Goal: Task Accomplishment & Management: Use online tool/utility

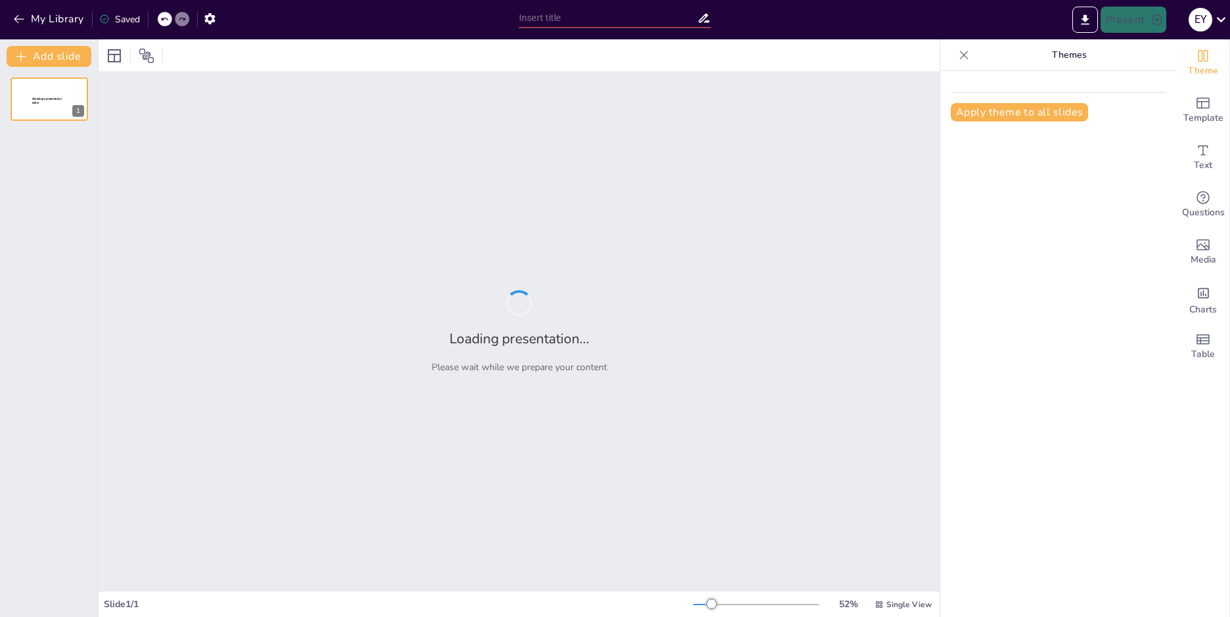
type input "ИИ"
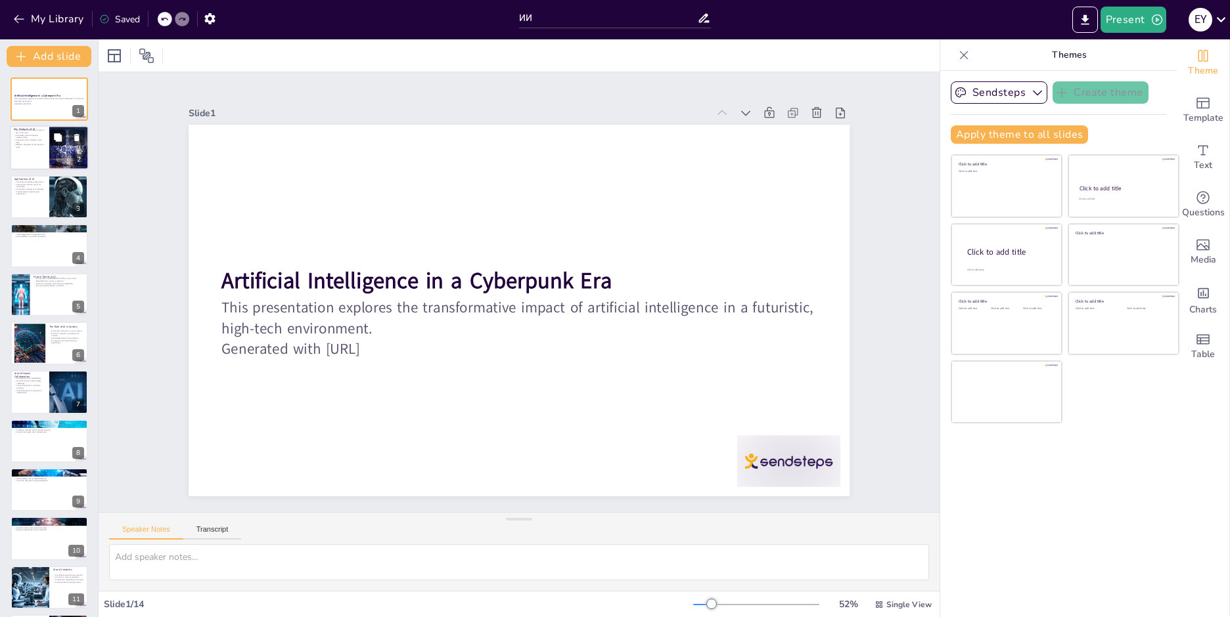
click at [58, 130] on button at bounding box center [58, 138] width 16 height 16
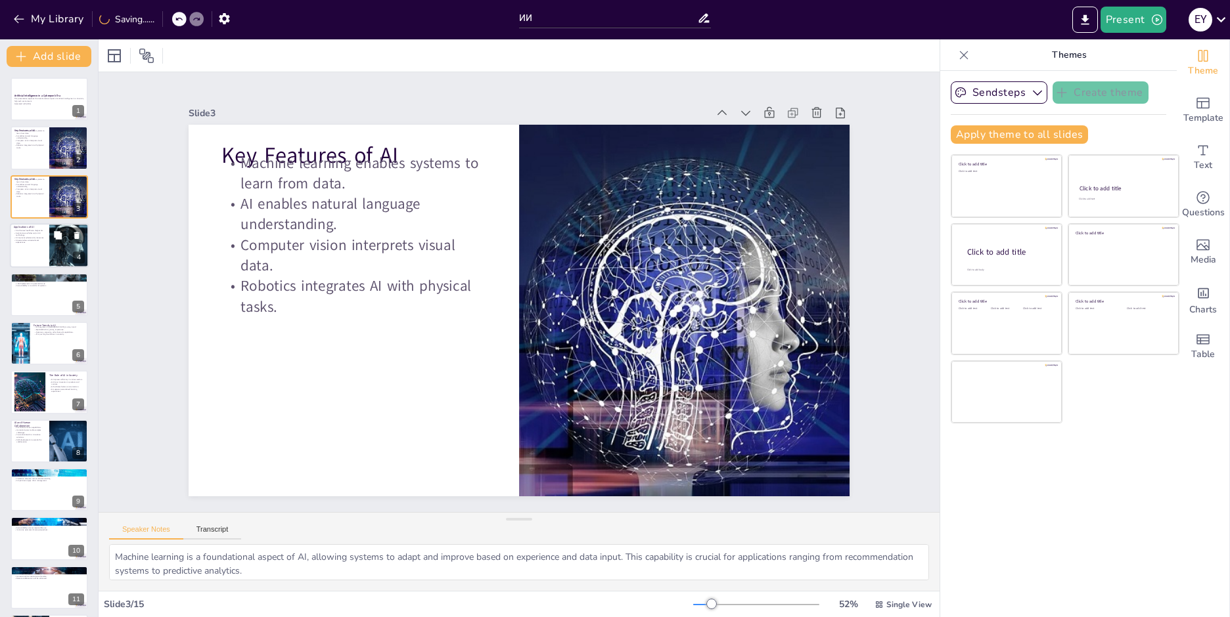
click at [48, 227] on div at bounding box center [49, 245] width 79 height 45
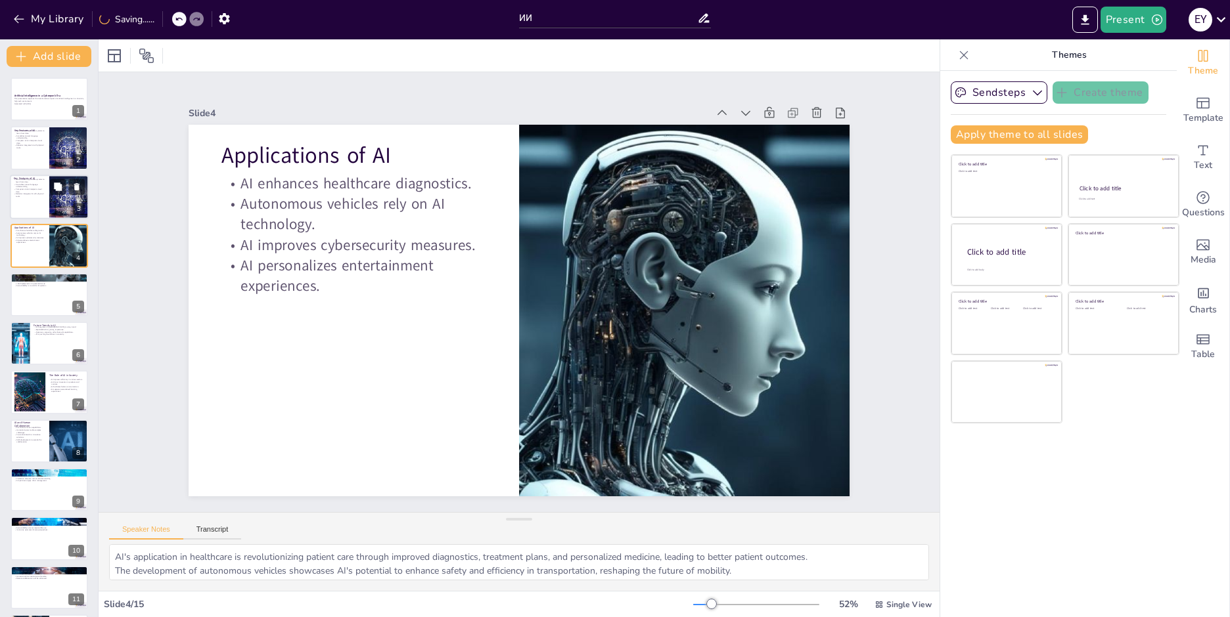
click at [47, 198] on div at bounding box center [49, 197] width 79 height 45
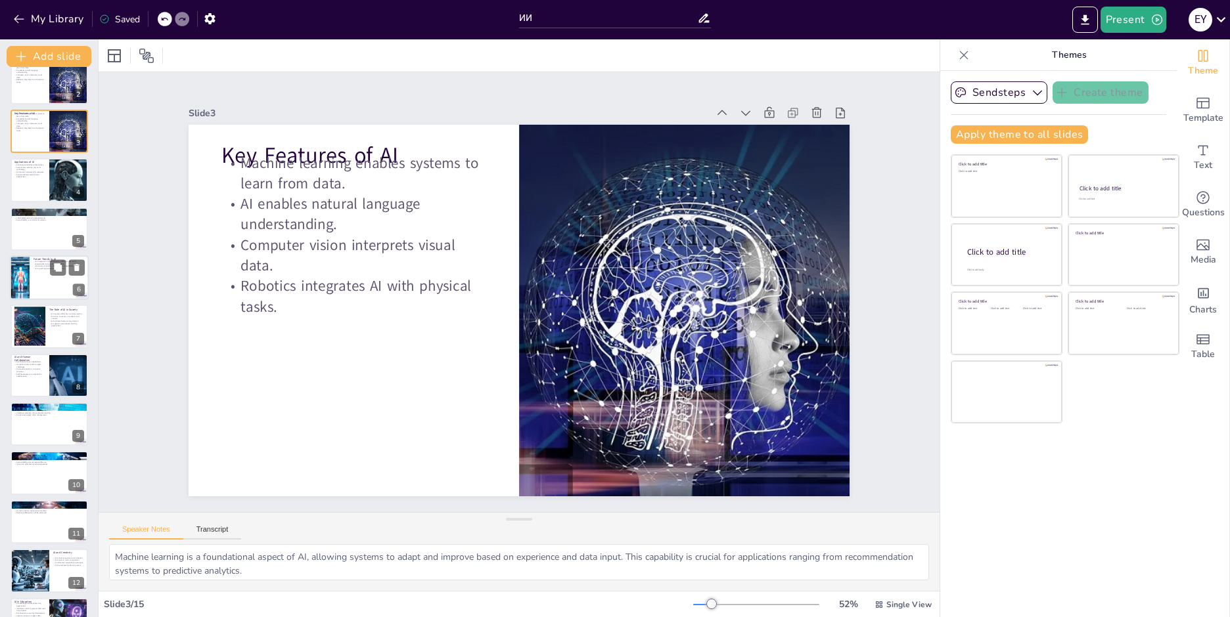
click at [32, 273] on div at bounding box center [49, 277] width 79 height 45
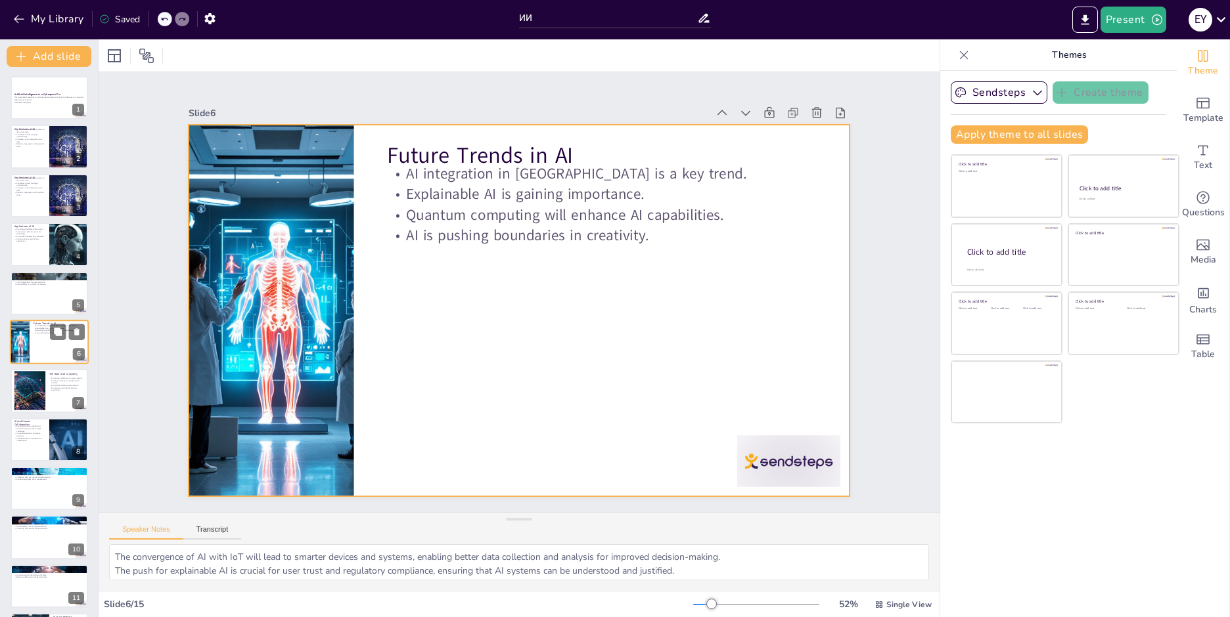
click at [38, 335] on div at bounding box center [49, 342] width 79 height 45
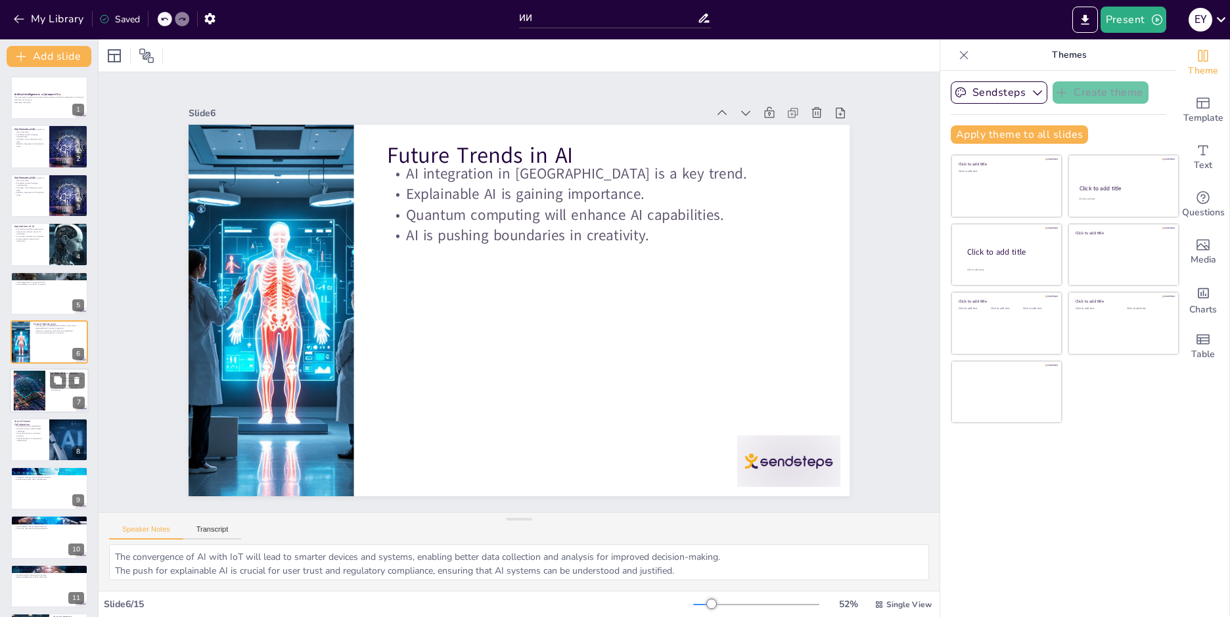
click at [41, 404] on div at bounding box center [29, 391] width 60 height 40
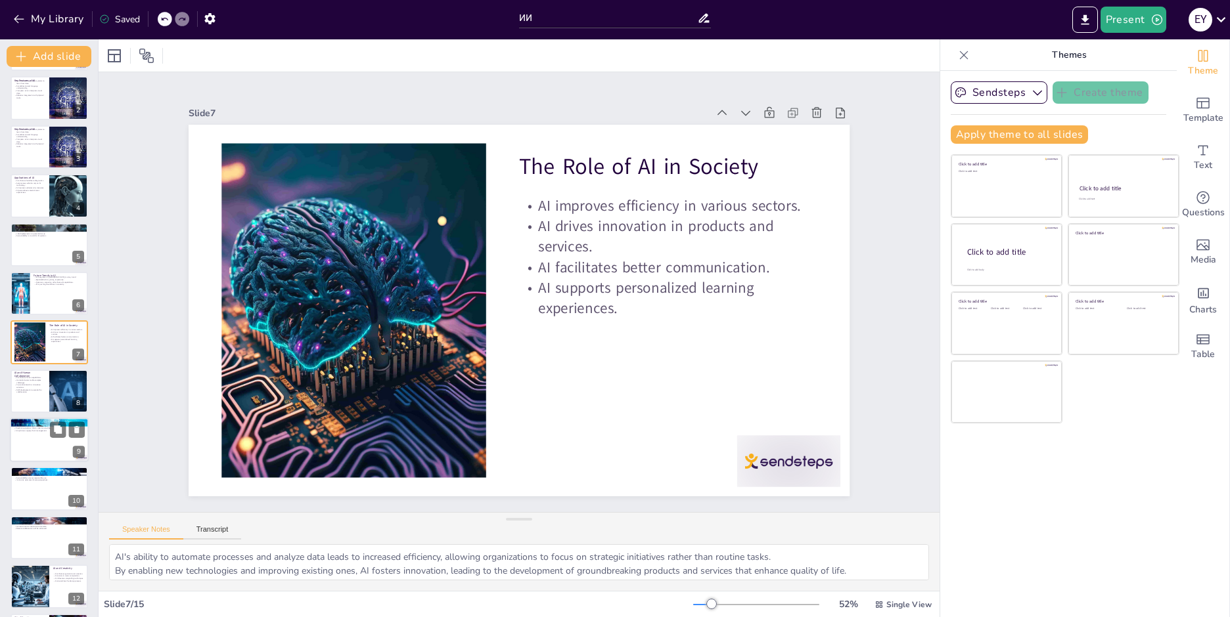
click at [51, 447] on div at bounding box center [49, 440] width 79 height 45
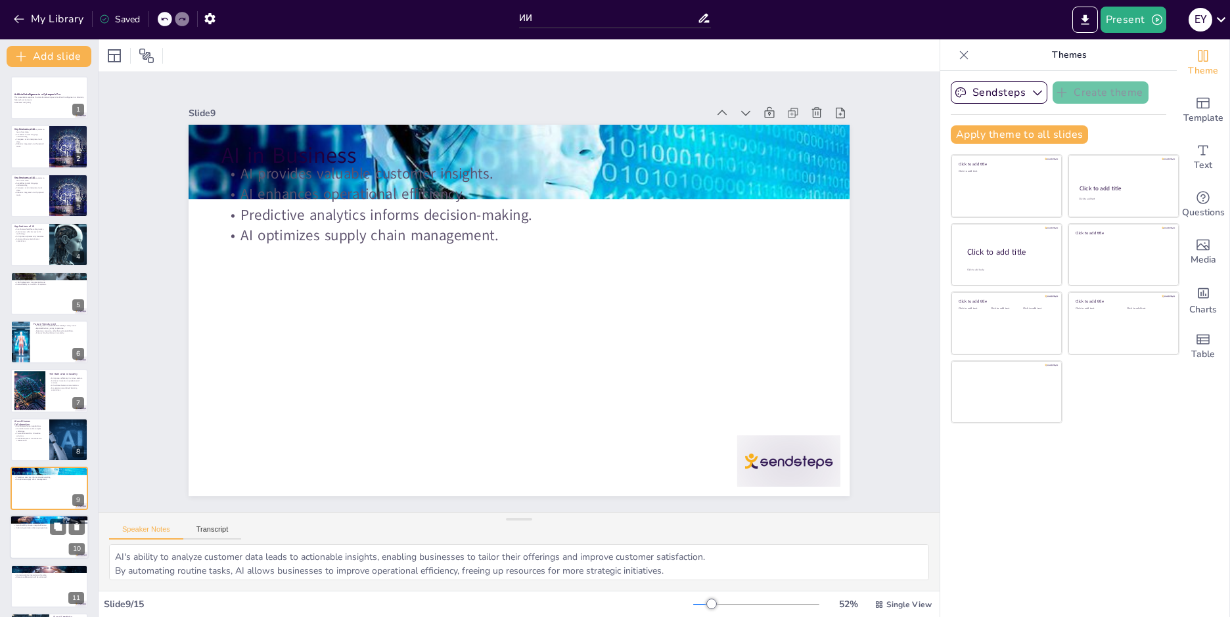
click at [32, 548] on div at bounding box center [49, 538] width 79 height 45
type textarea "Ensuring fairness in AI systems is essential to prevent discrimination and bias…"
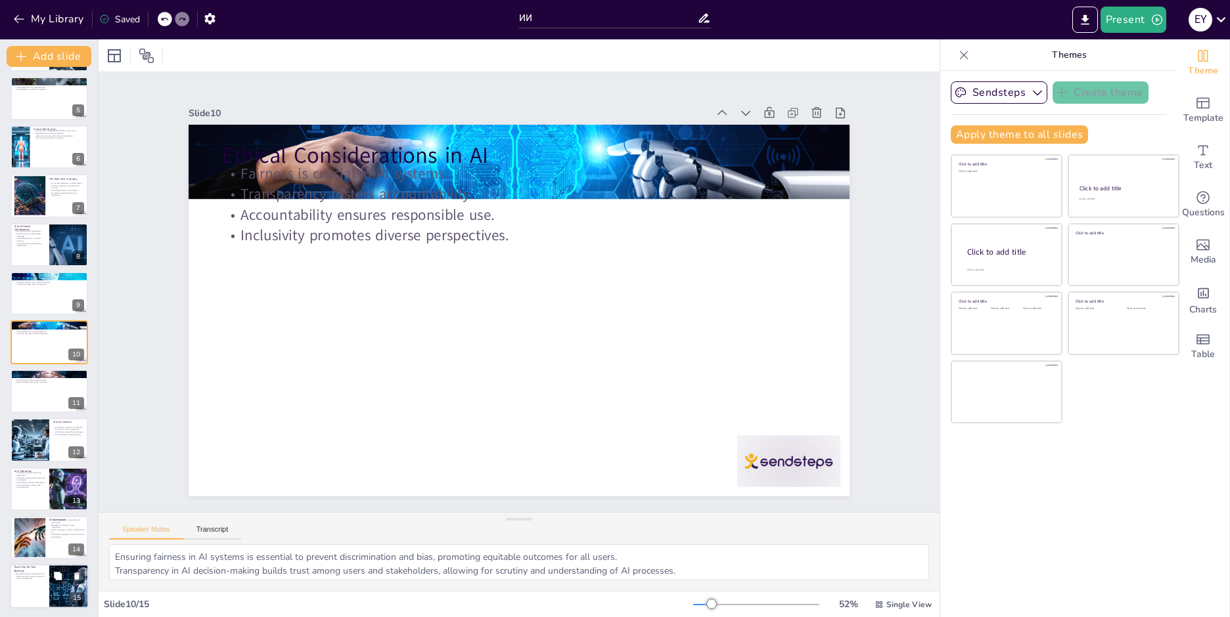
click at [32, 568] on p "Thank You for Your Attention" at bounding box center [30, 569] width 32 height 7
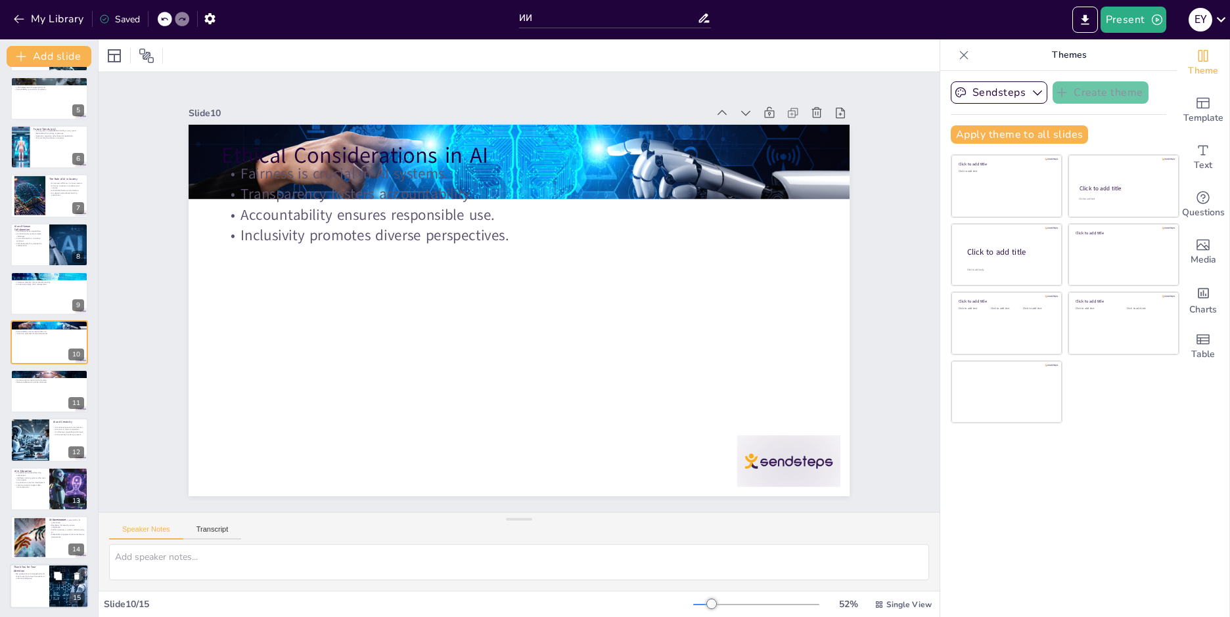
scroll to position [198, 0]
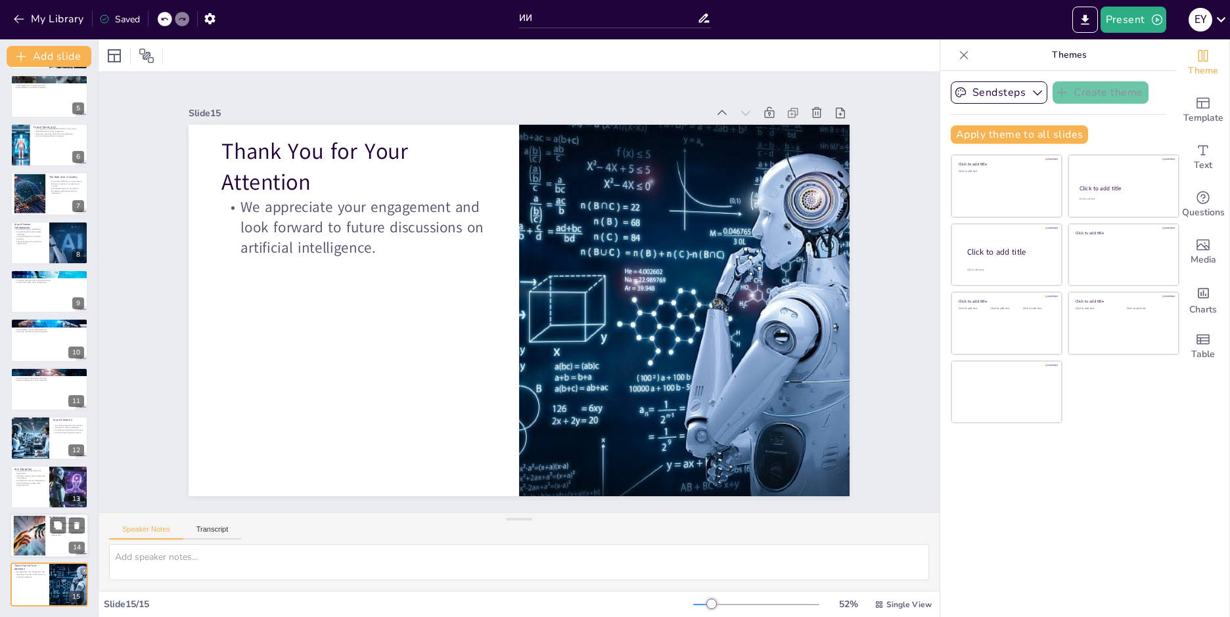
click at [24, 537] on div at bounding box center [30, 536] width 76 height 40
type textarea "Developing comprehensive policies for AI governance is crucial to ensure that A…"
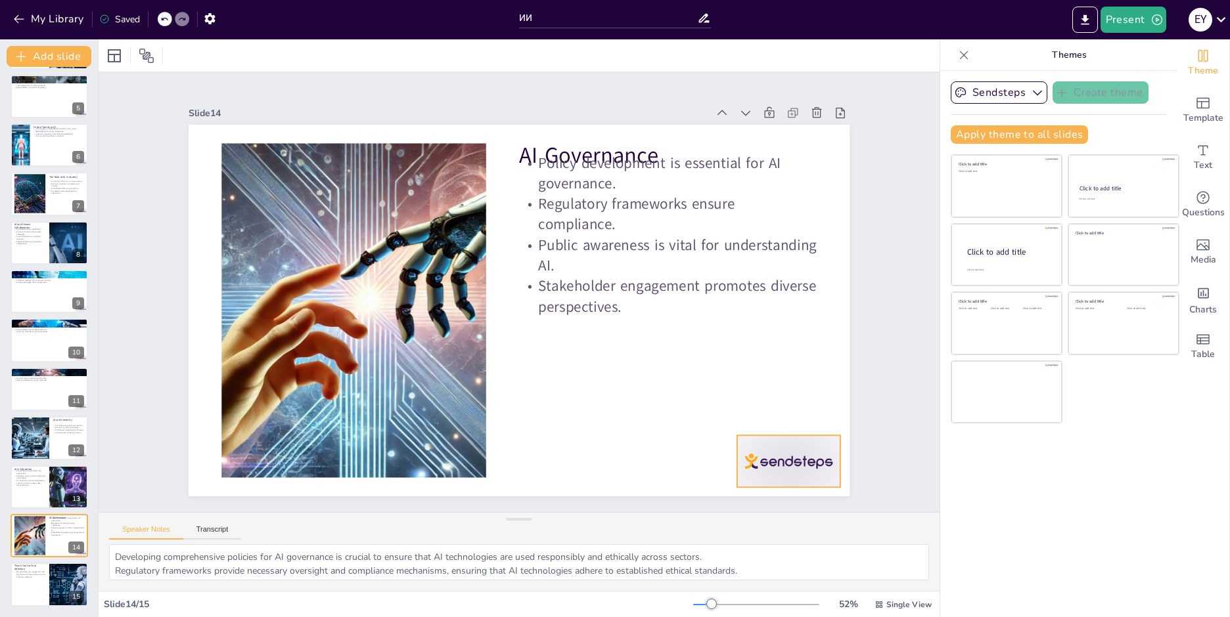
click at [663, 544] on div at bounding box center [607, 597] width 112 height 107
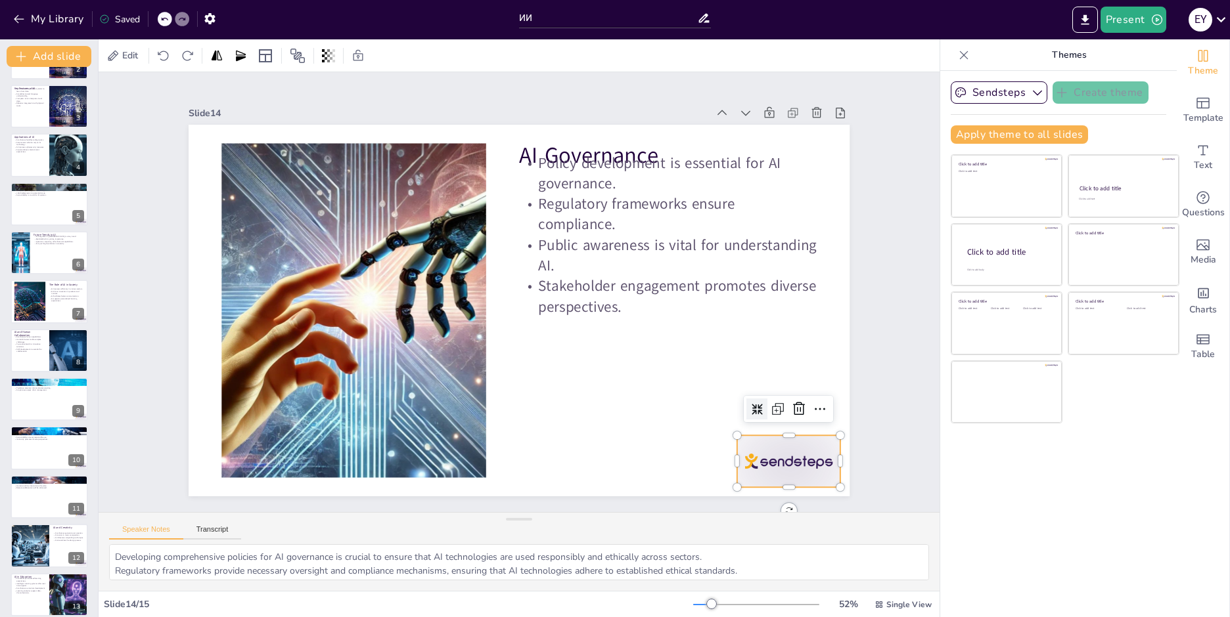
scroll to position [0, 0]
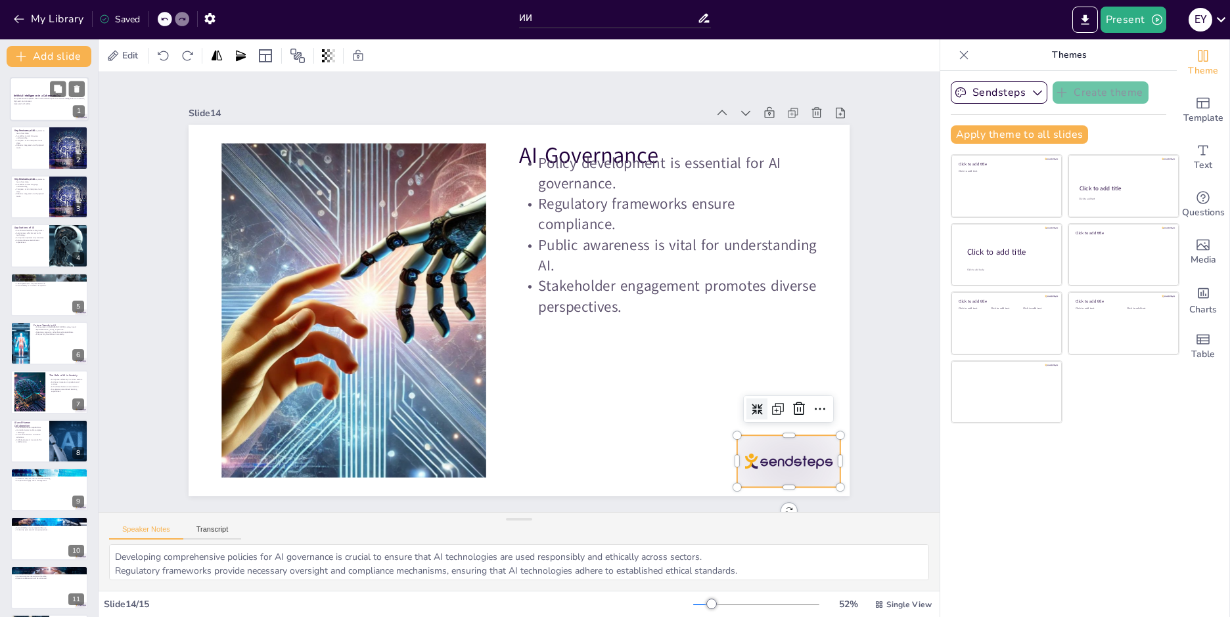
click at [33, 83] on div at bounding box center [49, 99] width 79 height 45
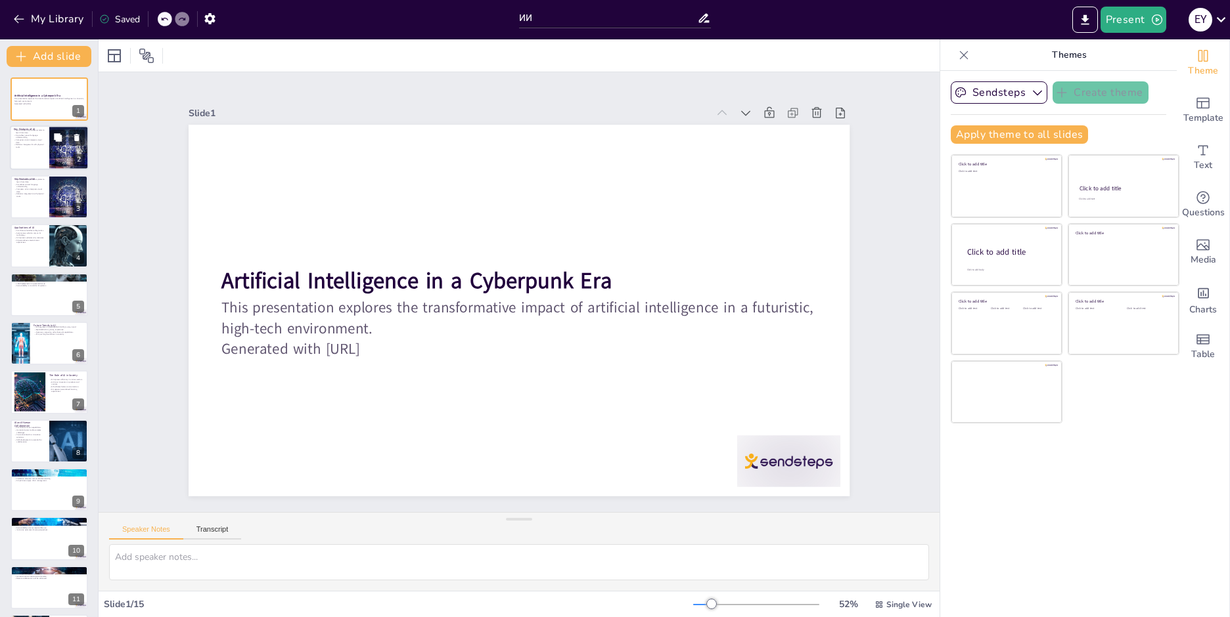
click at [26, 157] on div at bounding box center [49, 148] width 79 height 45
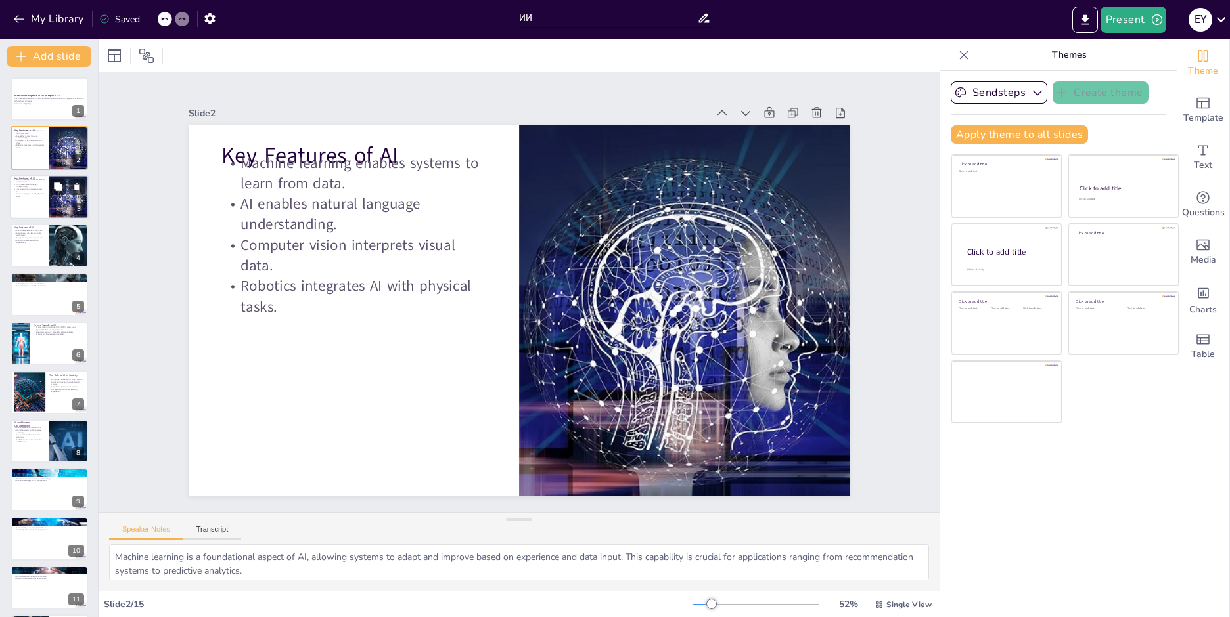
click at [33, 206] on div at bounding box center [49, 197] width 79 height 45
click at [52, 262] on div at bounding box center [68, 245] width 67 height 45
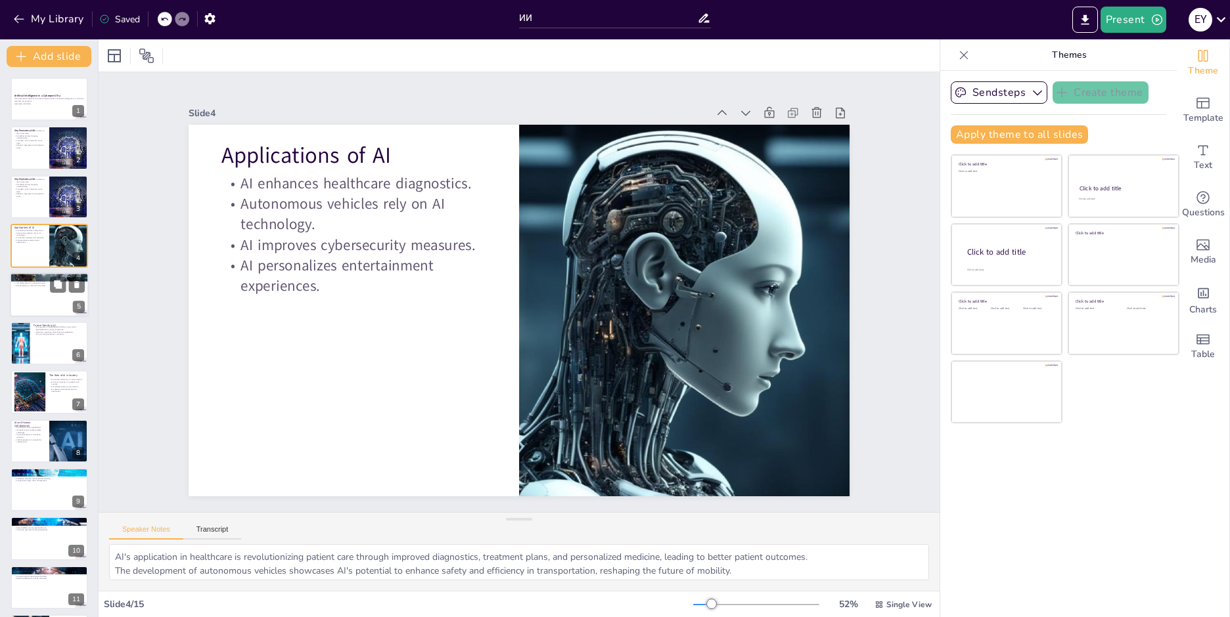
click at [37, 304] on div at bounding box center [49, 295] width 79 height 45
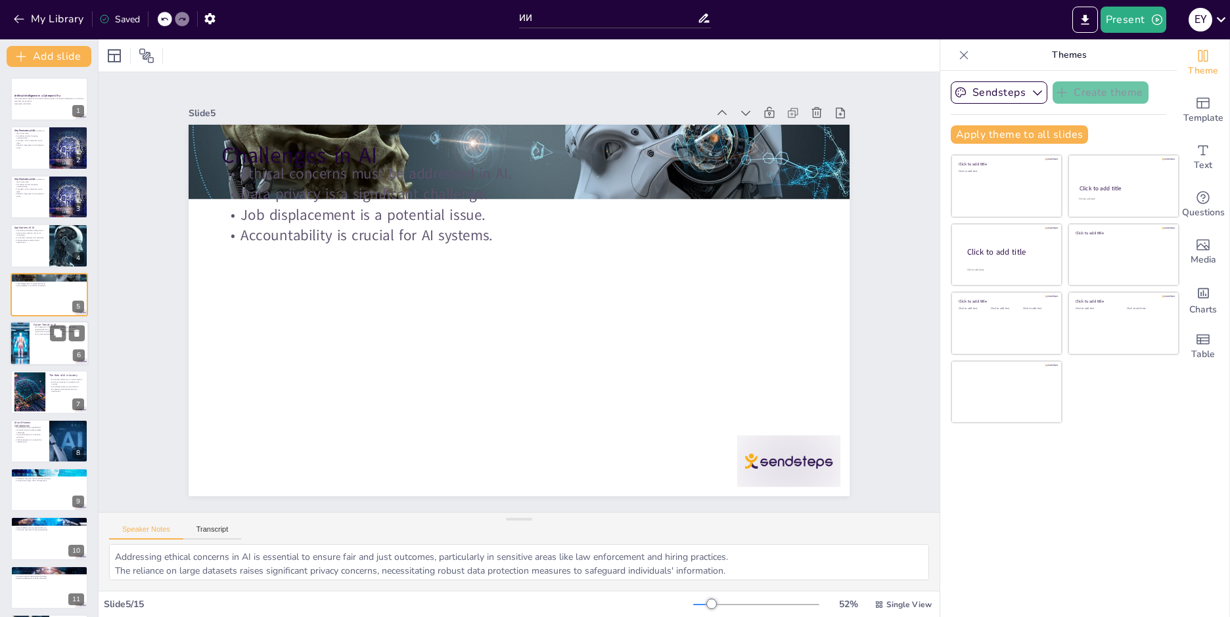
click at [44, 349] on div at bounding box center [49, 343] width 79 height 45
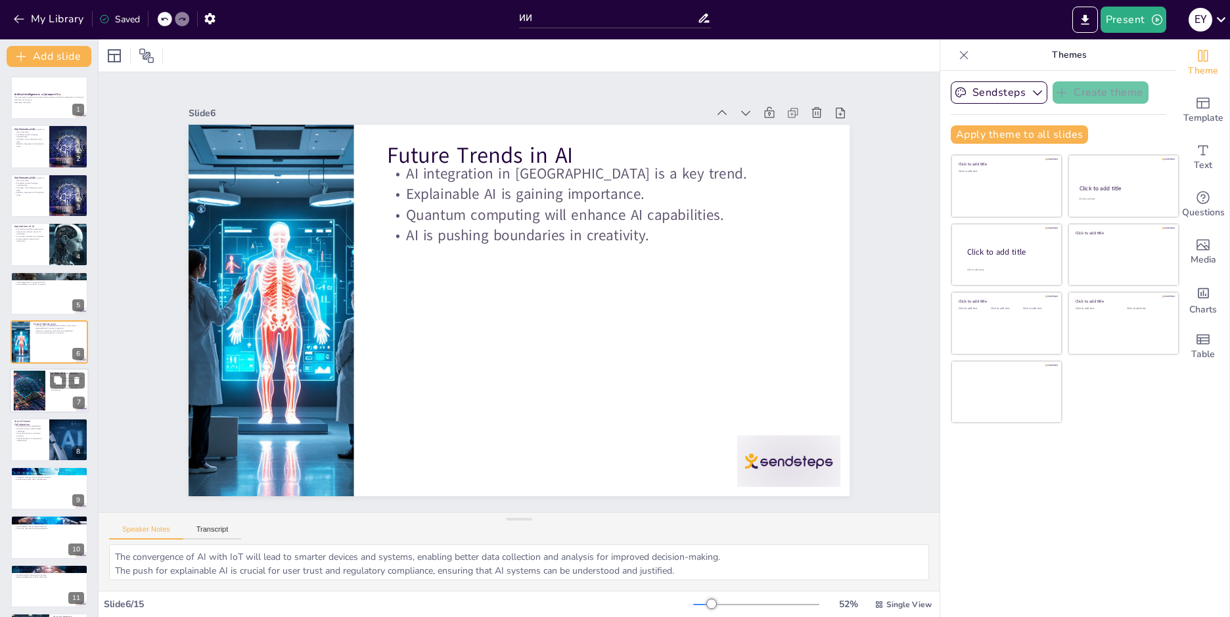
click at [50, 389] on p "AI supports personalized learning experiences." at bounding box center [66, 389] width 35 height 5
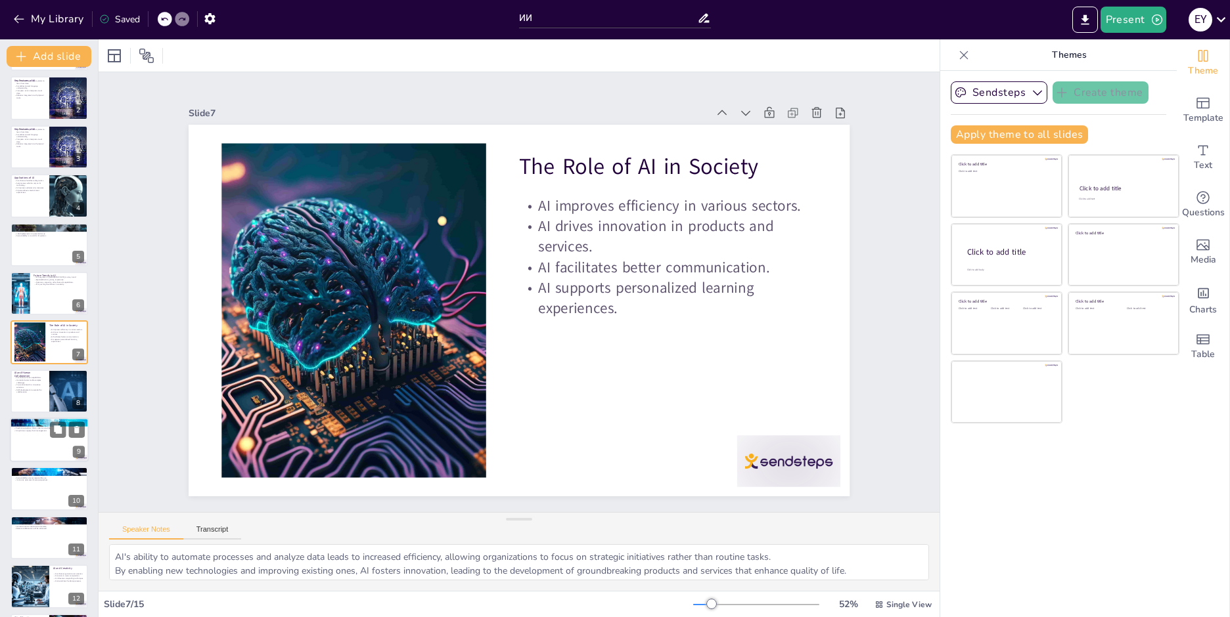
click at [44, 420] on p "AI in Business" at bounding box center [49, 422] width 71 height 4
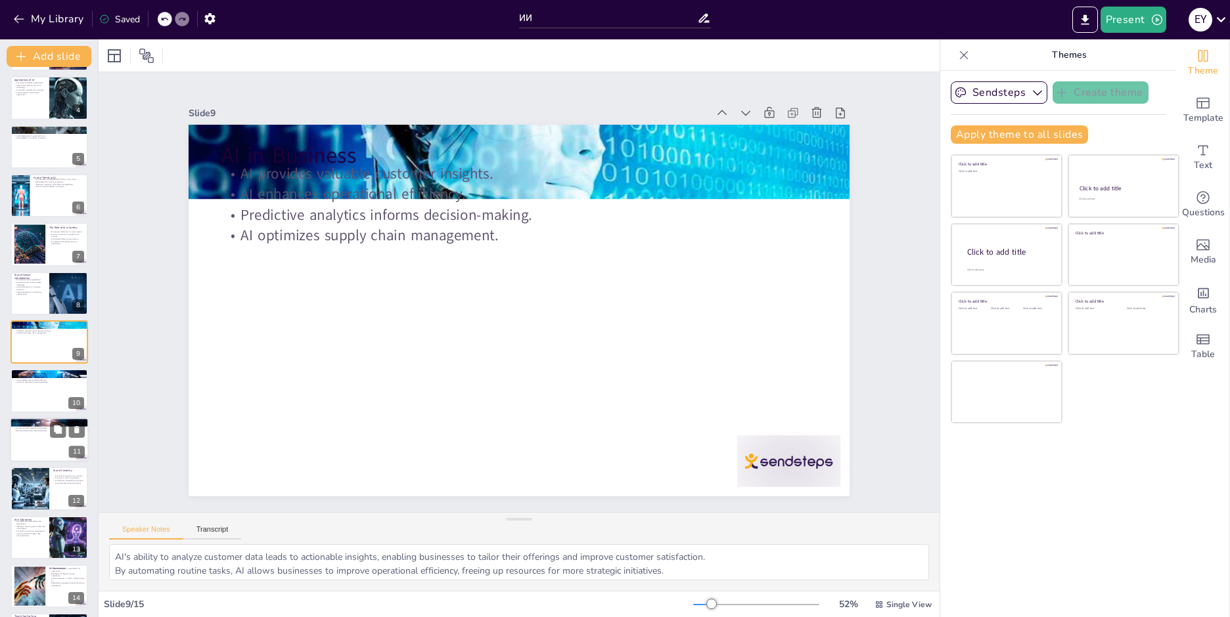
click at [50, 449] on div at bounding box center [49, 440] width 79 height 45
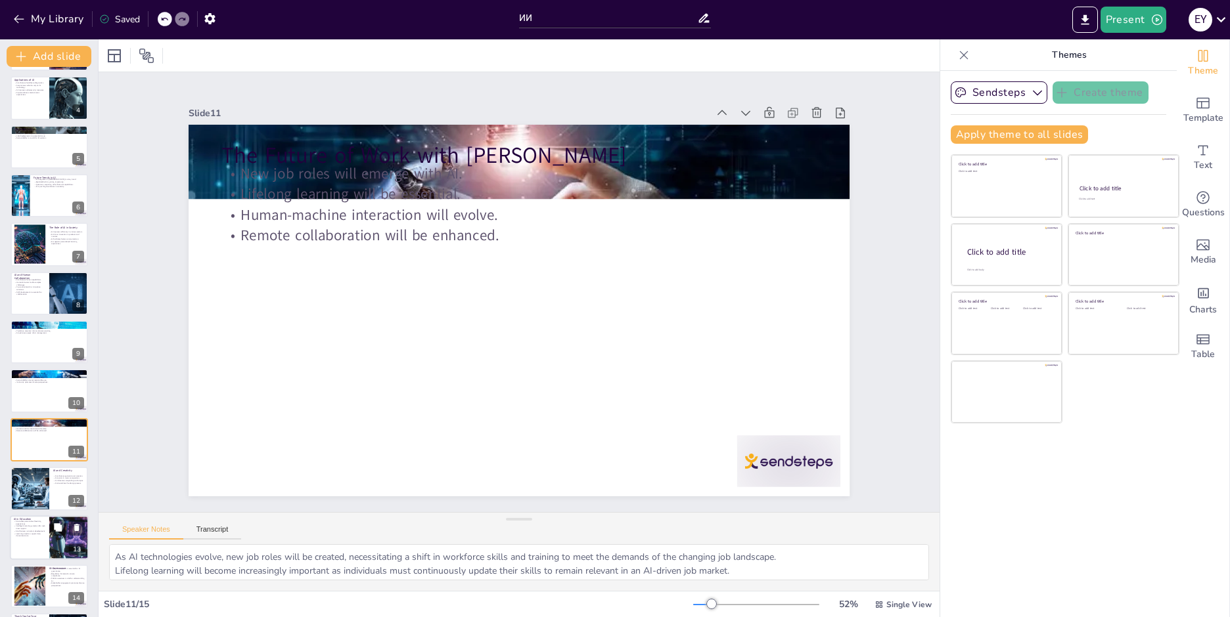
scroll to position [198, 0]
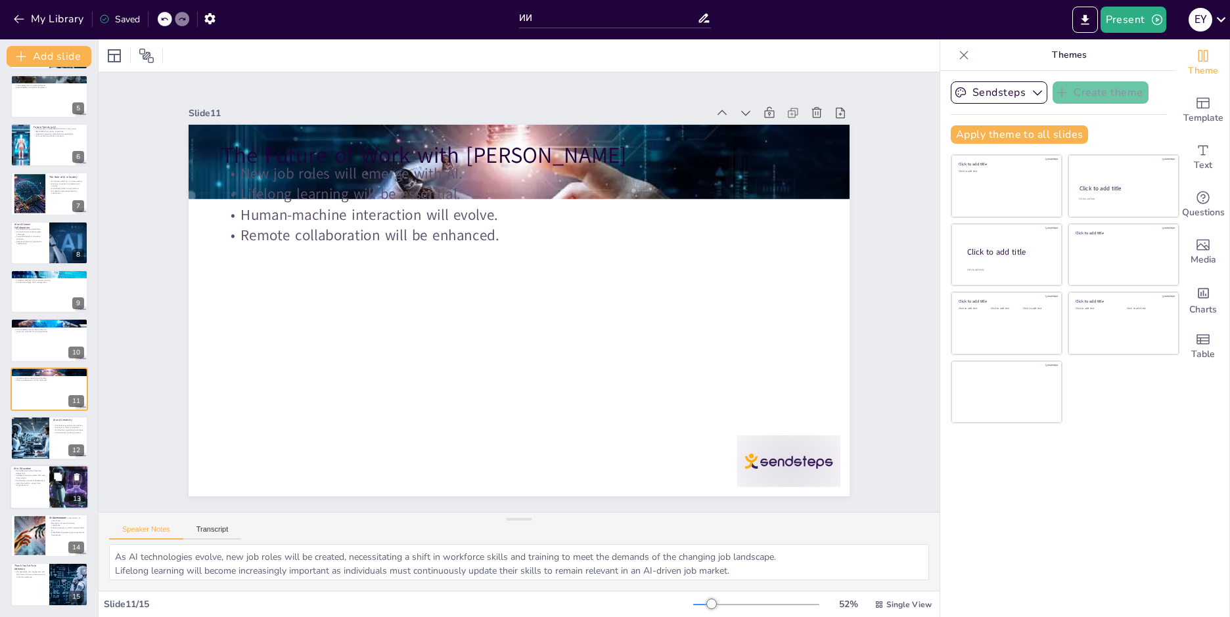
click at [54, 487] on div at bounding box center [69, 487] width 45 height 45
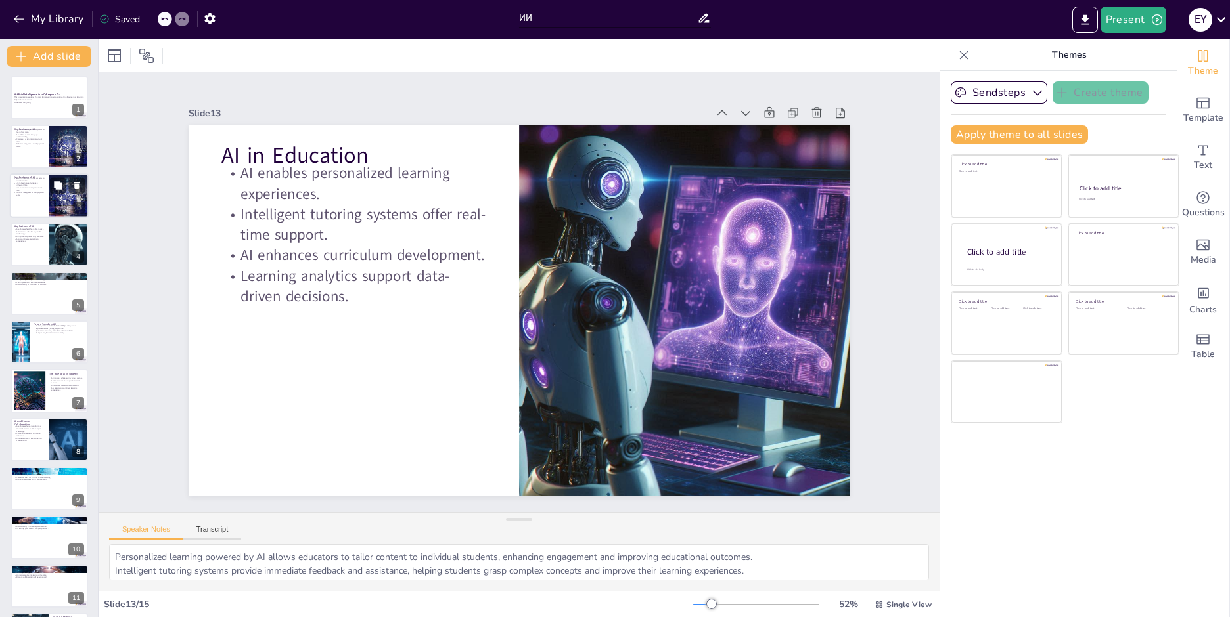
scroll to position [0, 0]
click at [33, 190] on p "Computer vision interprets visual data." at bounding box center [30, 190] width 32 height 5
type textarea "Machine learning is a foundational aspect of AI, allowing systems to adapt and …"
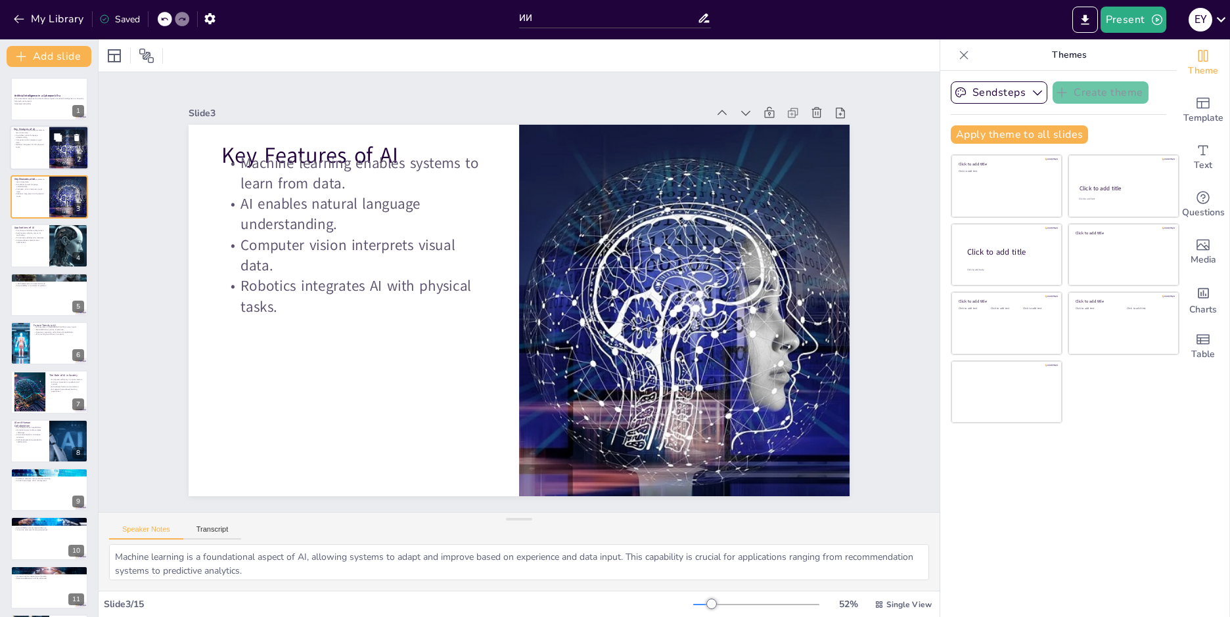
click at [37, 149] on div at bounding box center [49, 148] width 79 height 45
click at [20, 196] on p "Robotics integrates AI with physical tasks." at bounding box center [30, 195] width 32 height 5
click at [32, 156] on div at bounding box center [49, 148] width 79 height 45
click at [78, 139] on icon at bounding box center [76, 138] width 5 height 7
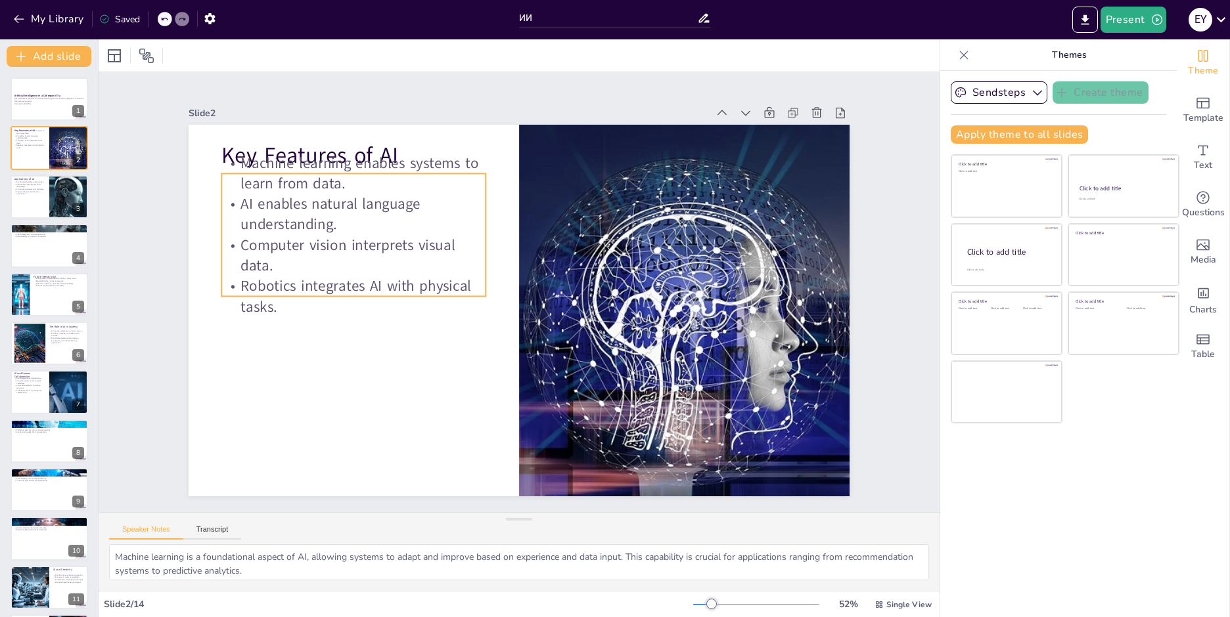
drag, startPoint x: 307, startPoint y: 166, endPoint x: 313, endPoint y: 150, distance: 16.5
click at [589, 261] on p "Machine learning enables systems to learn from data." at bounding box center [718, 333] width 258 height 145
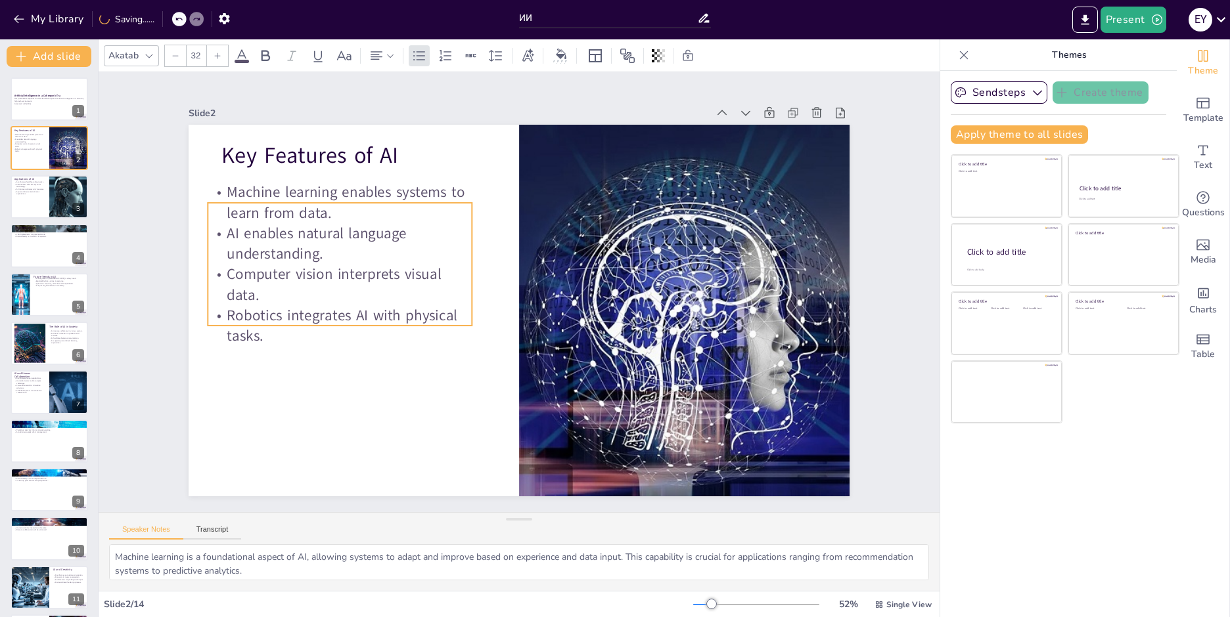
drag, startPoint x: 277, startPoint y: 201, endPoint x: 263, endPoint y: 236, distance: 37.4
click at [263, 236] on p "AI enables natural language understanding." at bounding box center [353, 208] width 267 height 95
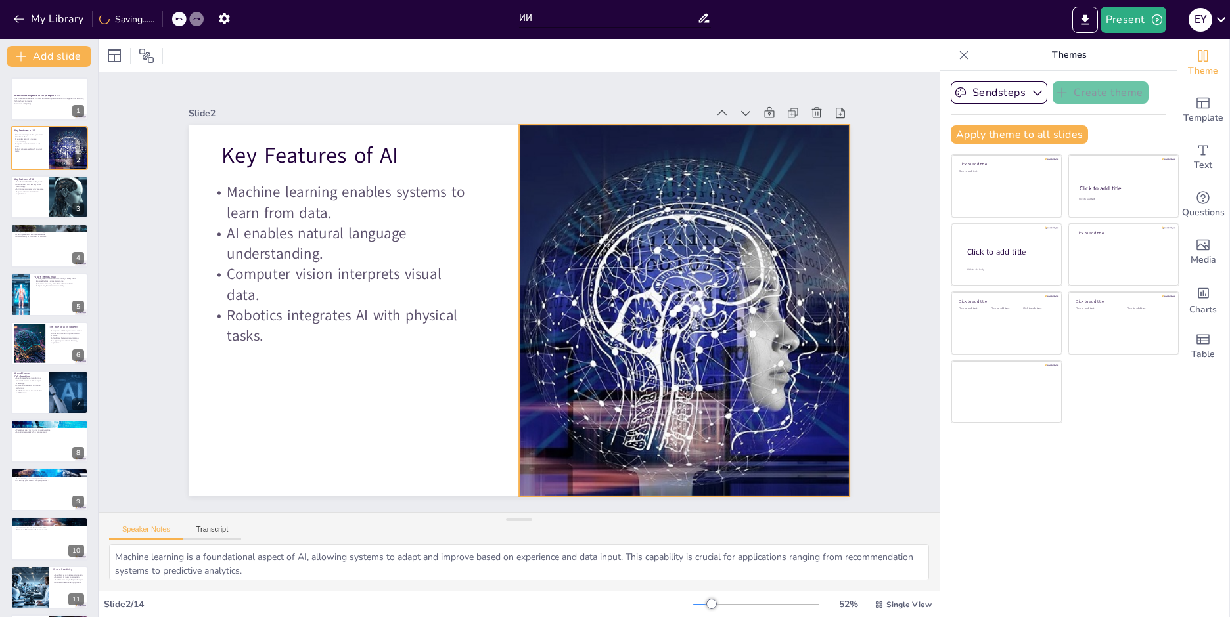
click at [541, 188] on div at bounding box center [643, 181] width 649 height 663
click at [65, 101] on p "This presentation explores the transformative impact of artificial intelligence…" at bounding box center [49, 100] width 71 height 5
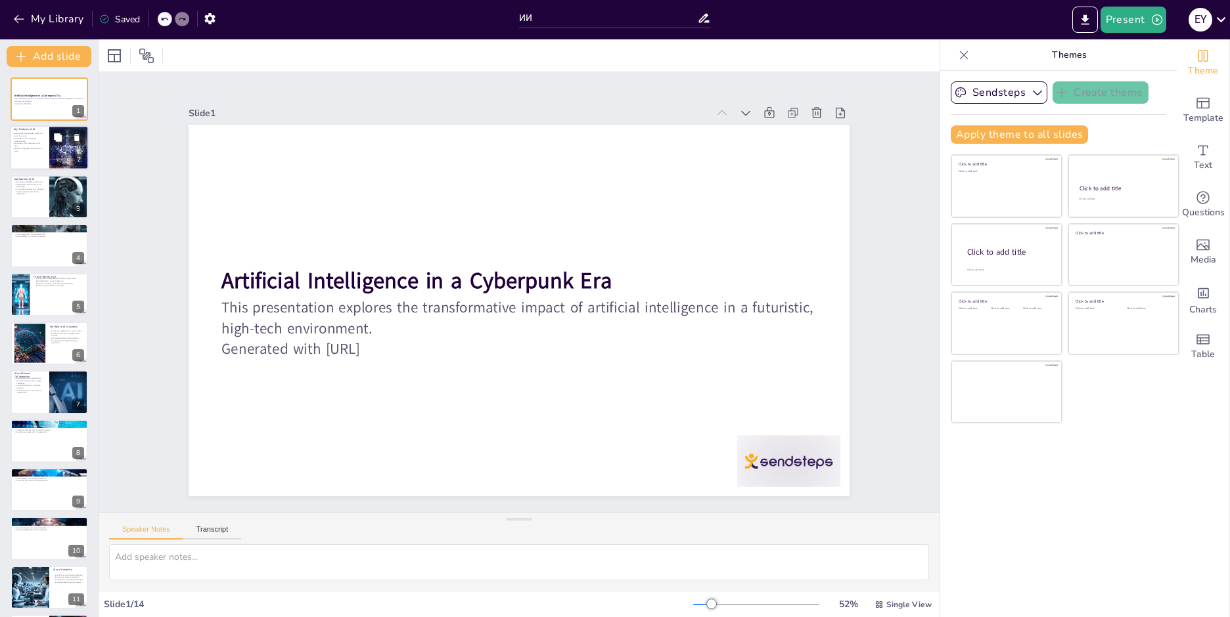
click at [49, 164] on div at bounding box center [49, 148] width 79 height 45
type textarea "Machine learning is a foundational aspect of AI, allowing systems to adapt and …"
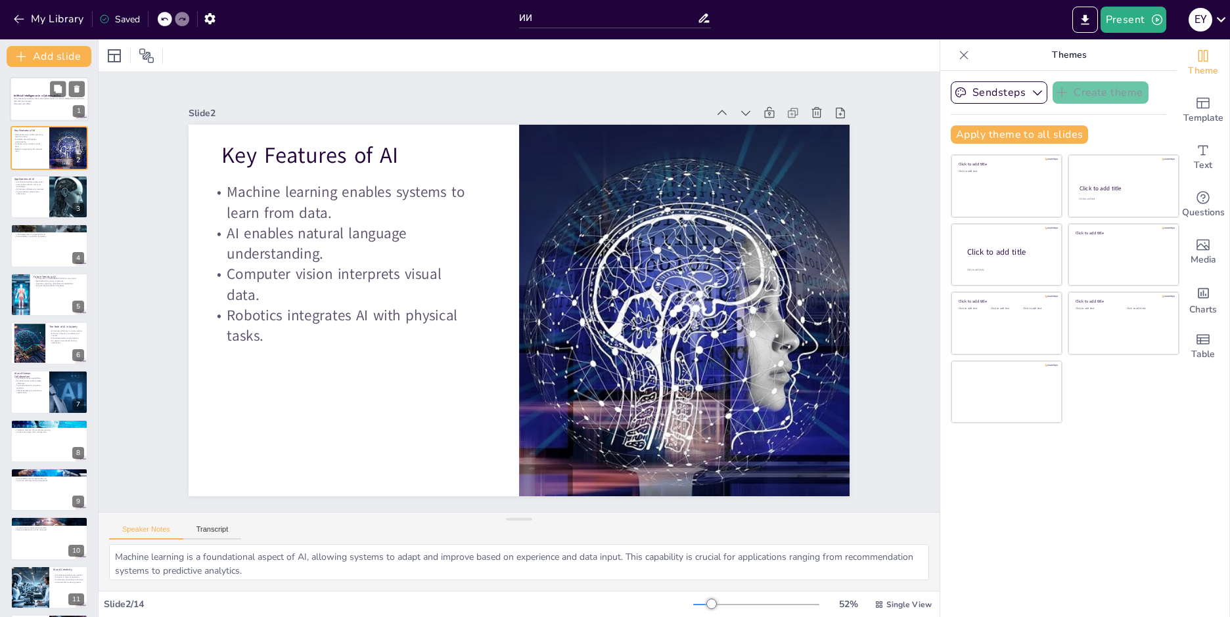
click at [35, 108] on div at bounding box center [49, 99] width 79 height 45
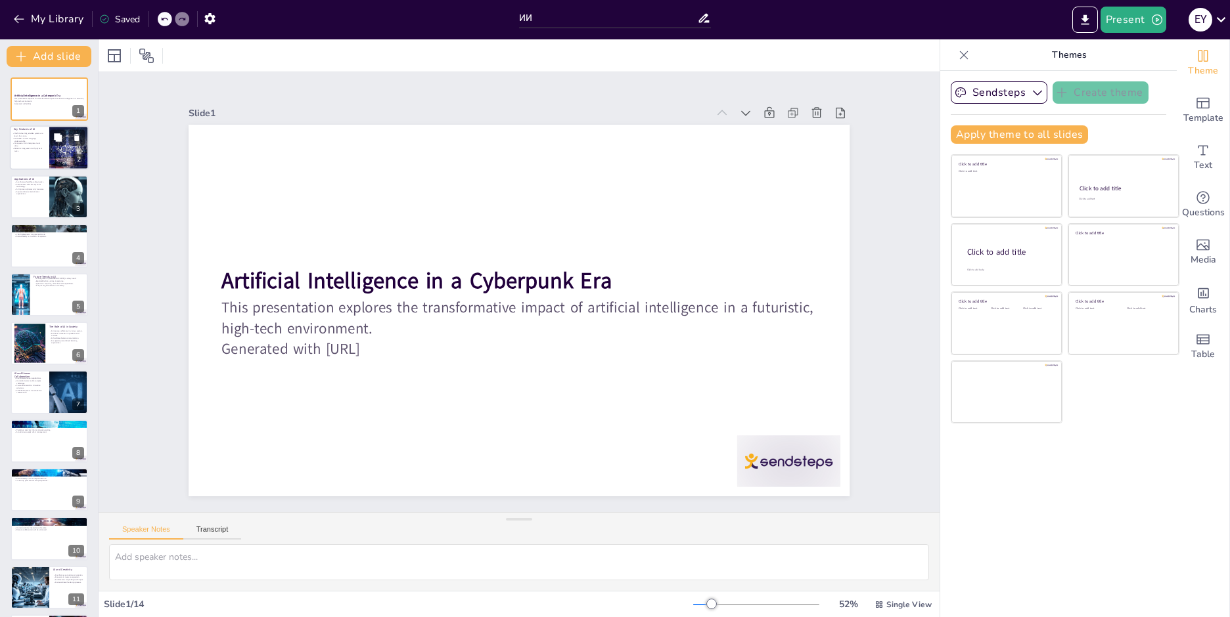
click at [35, 126] on div "Key Features of AI Machine learning enables systems to learn from data. AI enab…" at bounding box center [49, 126] width 79 height 0
type textarea "Machine learning is a foundational aspect of AI, allowing systems to adapt and …"
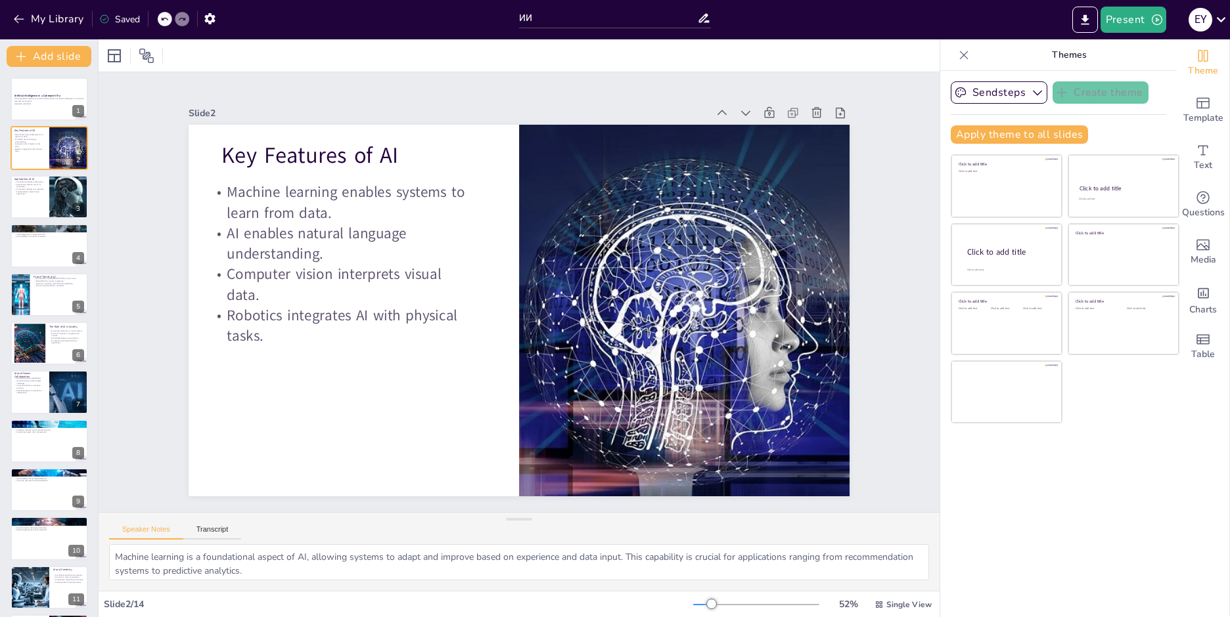
click at [324, 104] on div "Slide 2" at bounding box center [486, 103] width 510 height 120
click at [142, 556] on textarea "Machine learning is a foundational aspect of AI, allowing systems to adapt and …" at bounding box center [519, 562] width 820 height 36
drag, startPoint x: 350, startPoint y: 570, endPoint x: 167, endPoint y: 537, distance: 186.3
click at [167, 537] on div "Speaker Notes Transcript Machine learning is a foundational aspect of AI, allow…" at bounding box center [519, 551] width 841 height 79
click at [332, 567] on textarea "Machine learning is a foundational aspect of AI, allowing systems to adapt and …" at bounding box center [519, 562] width 820 height 36
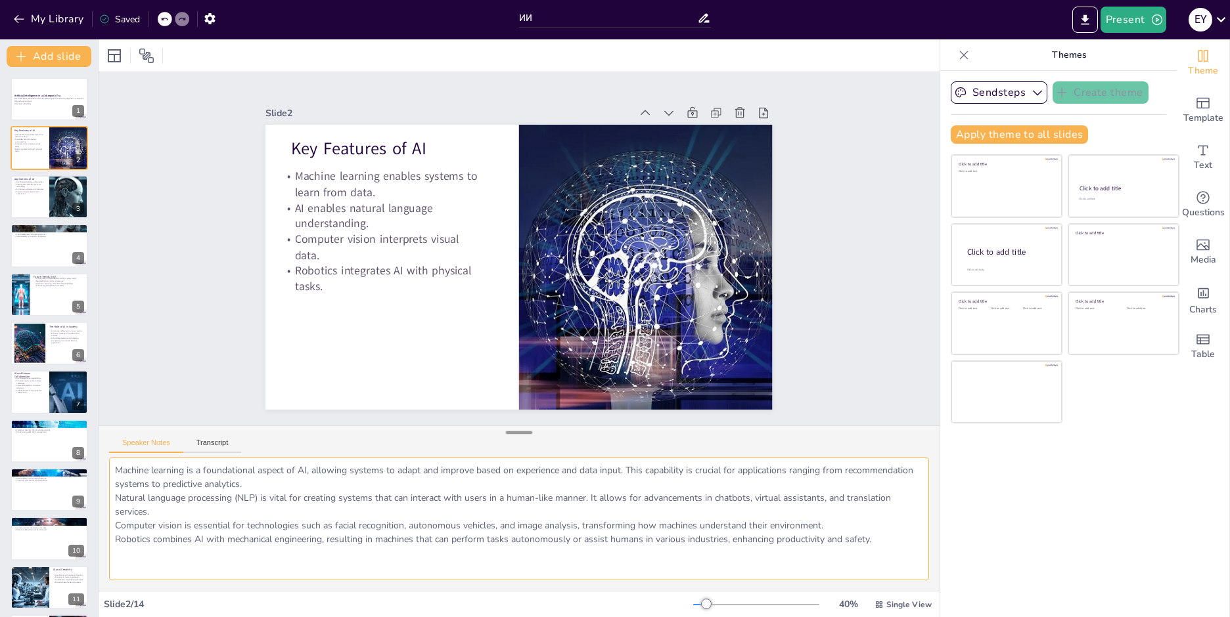
drag, startPoint x: 510, startPoint y: 519, endPoint x: 512, endPoint y: 432, distance: 86.7
click at [512, 432] on div at bounding box center [519, 432] width 26 height 13
drag, startPoint x: 139, startPoint y: 564, endPoint x: 179, endPoint y: 455, distance: 116.4
click at [91, 439] on div "Document fonts Akatab Recently used Mulish Popular fonts Lato Montserrat Open S…" at bounding box center [615, 328] width 1230 height 578
click at [216, 440] on button "Transcript" at bounding box center [212, 446] width 58 height 14
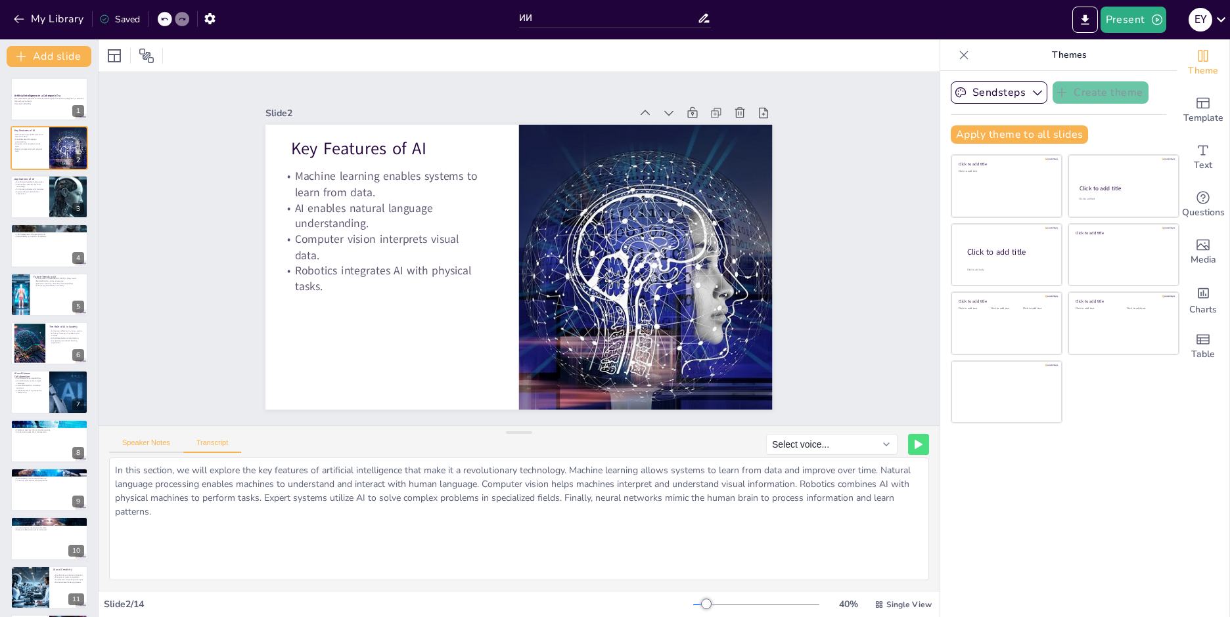
click at [147, 443] on button "Speaker Notes" at bounding box center [146, 446] width 74 height 14
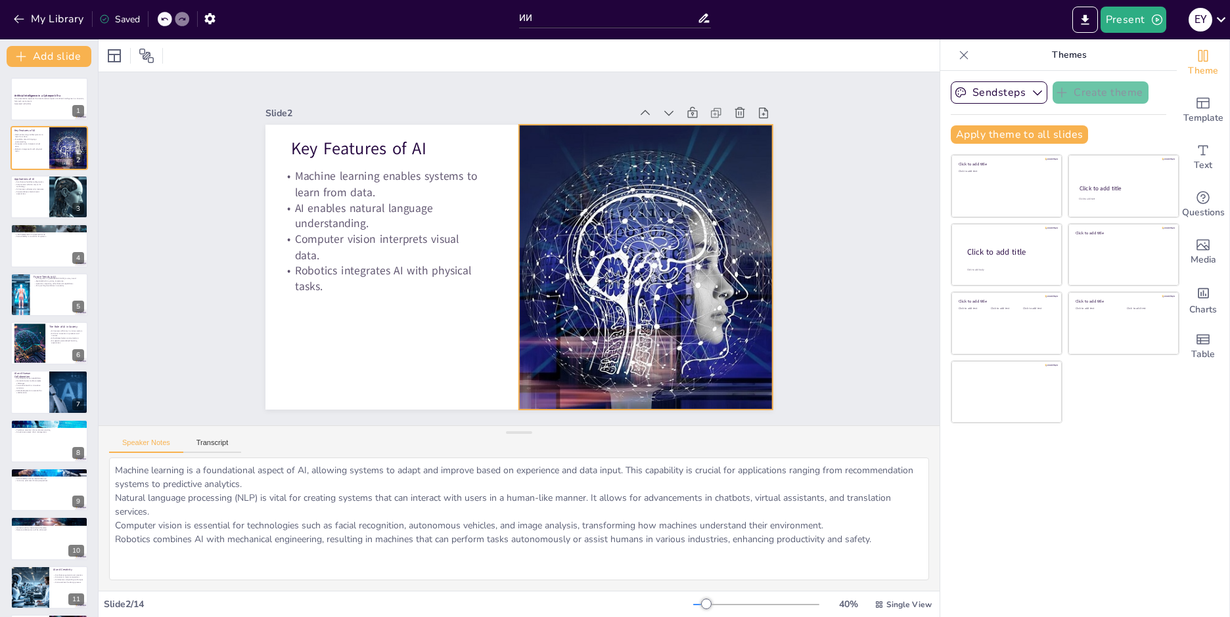
click at [644, 251] on div at bounding box center [451, 357] width 434 height 506
click at [815, 137] on div "Slide 1 Artificial Intelligence in a Cyberpunk Era This presentation explores t…" at bounding box center [519, 249] width 888 height 780
click at [1153, 411] on div "Click to add title Click to add text Click to add title Click to add text Click…" at bounding box center [1064, 288] width 229 height 269
click at [233, 530] on textarea "Machine learning is a foundational aspect of AI, allowing systems to adapt and …" at bounding box center [519, 519] width 820 height 123
click at [644, 200] on div at bounding box center [501, 376] width 286 height 428
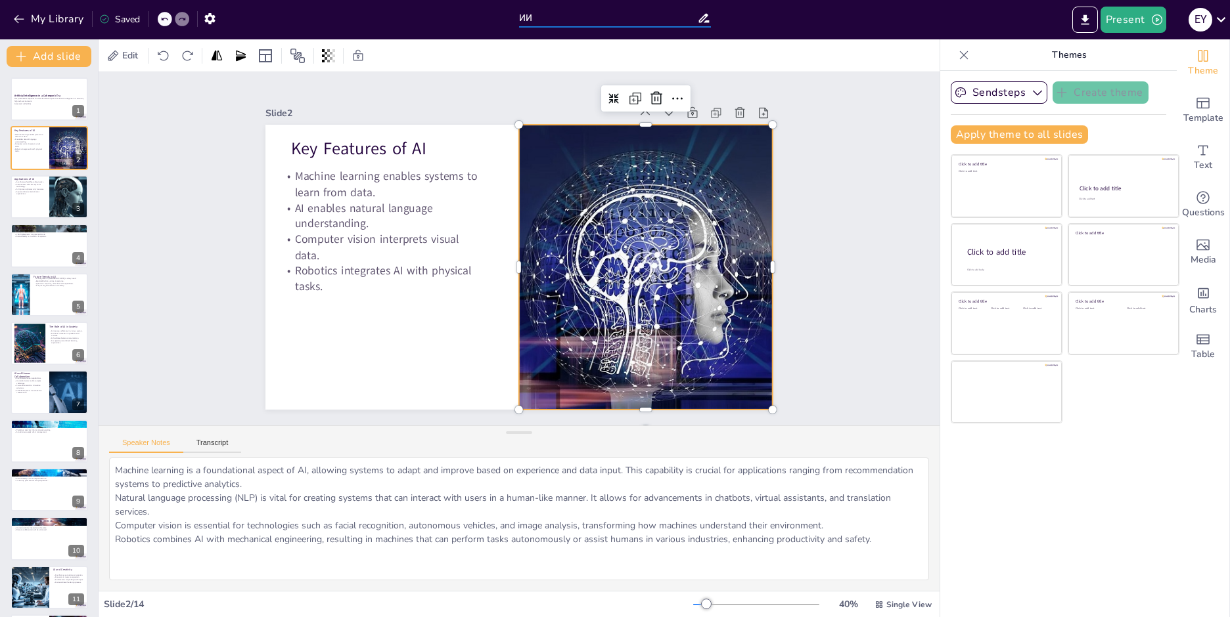
click at [591, 19] on input "ИИ" at bounding box center [608, 18] width 178 height 19
click at [46, 116] on div at bounding box center [49, 99] width 79 height 45
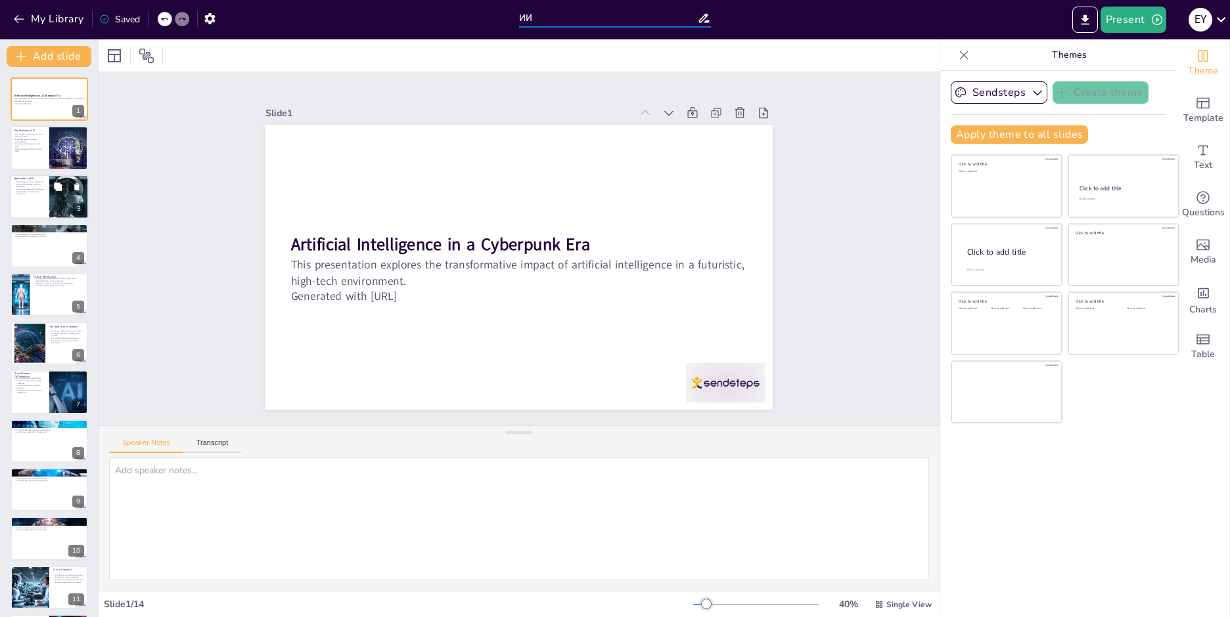
click at [58, 213] on div at bounding box center [68, 197] width 67 height 45
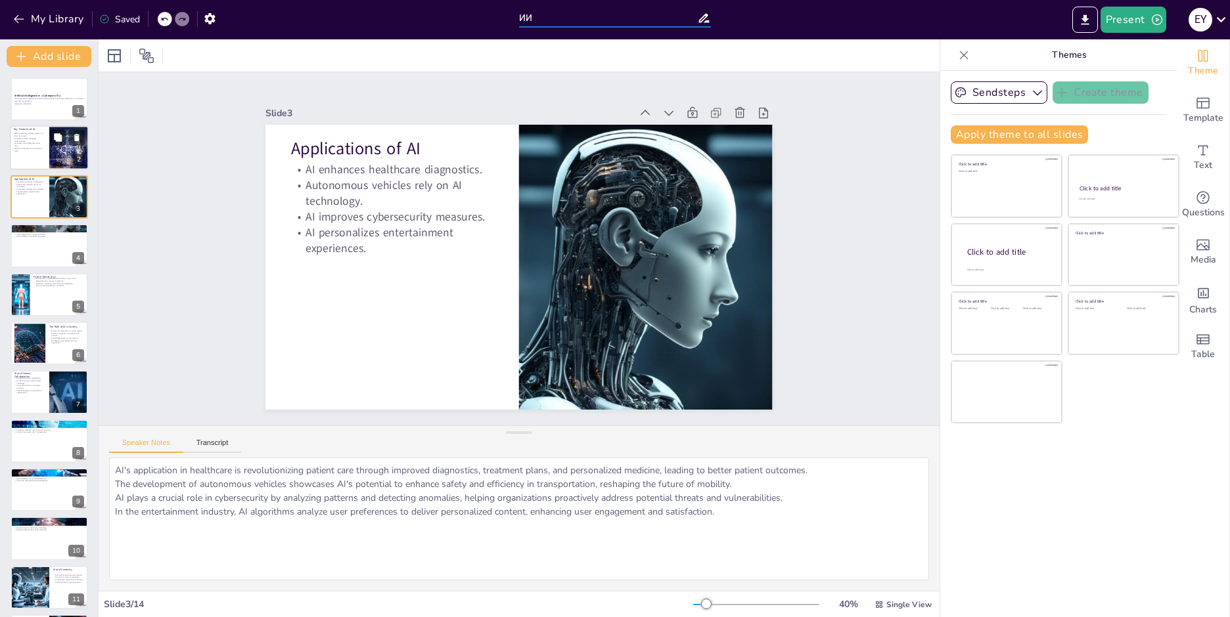
click at [70, 160] on div at bounding box center [68, 148] width 67 height 45
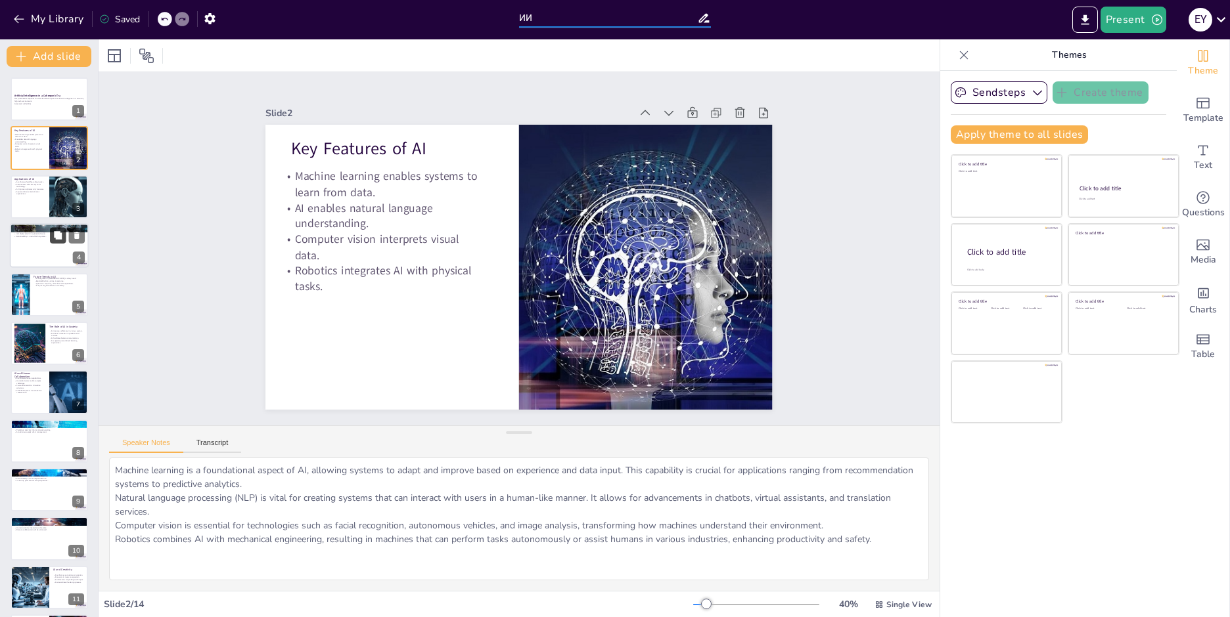
click at [58, 243] on button at bounding box center [58, 236] width 16 height 16
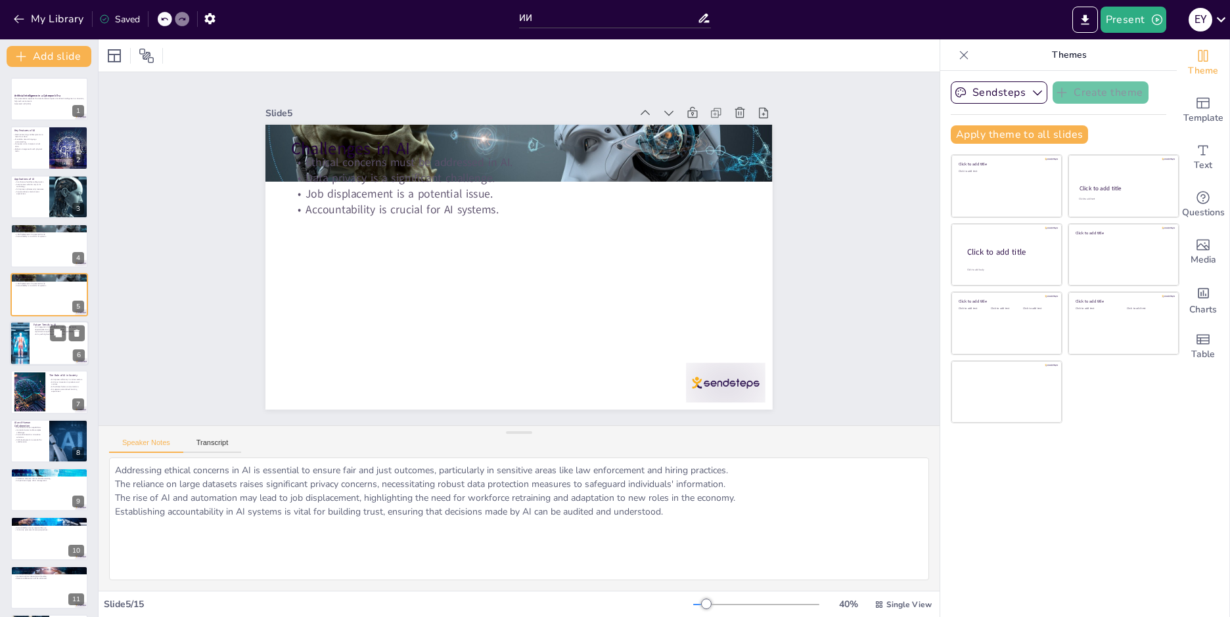
click at [56, 344] on div at bounding box center [49, 343] width 79 height 45
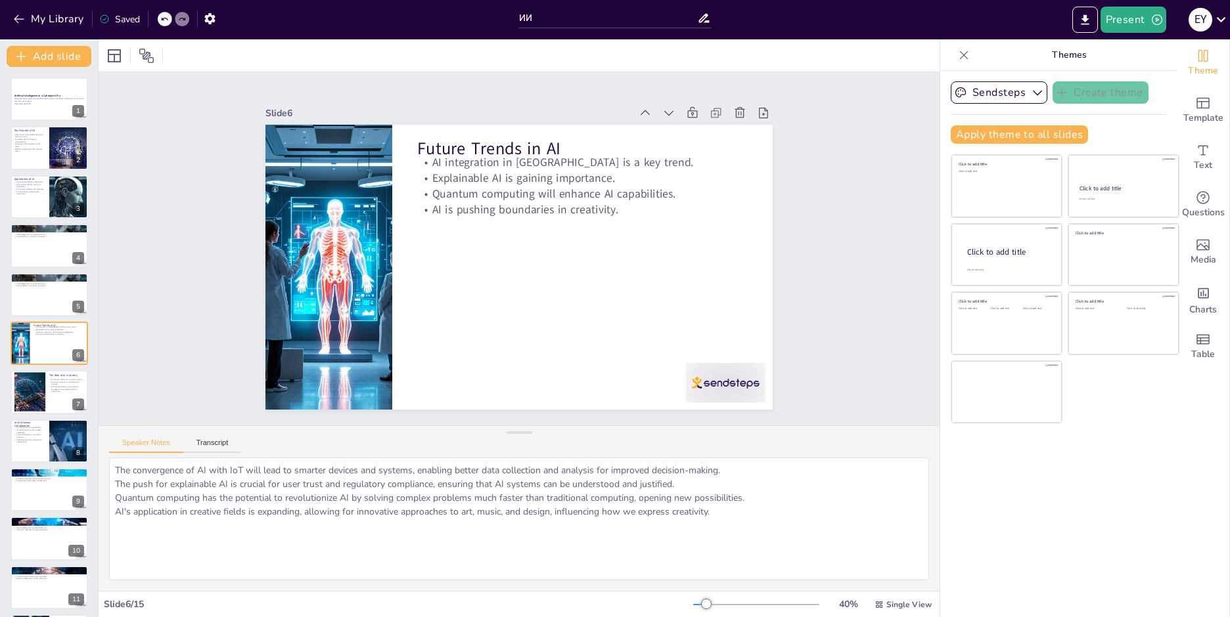
scroll to position [1, 0]
click at [27, 414] on div "Artificial Intelligence in a Cyberpunk Era This presentation explores the trans…" at bounding box center [49, 440] width 98 height 728
click at [22, 469] on p "AI in Business" at bounding box center [49, 470] width 71 height 4
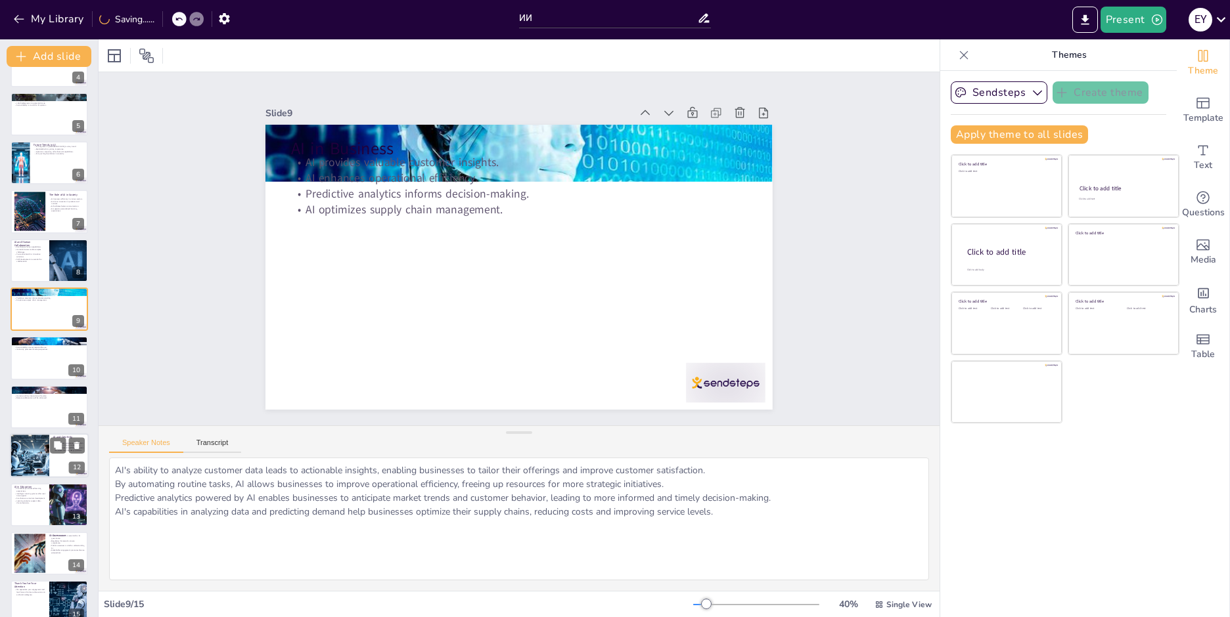
scroll to position [198, 0]
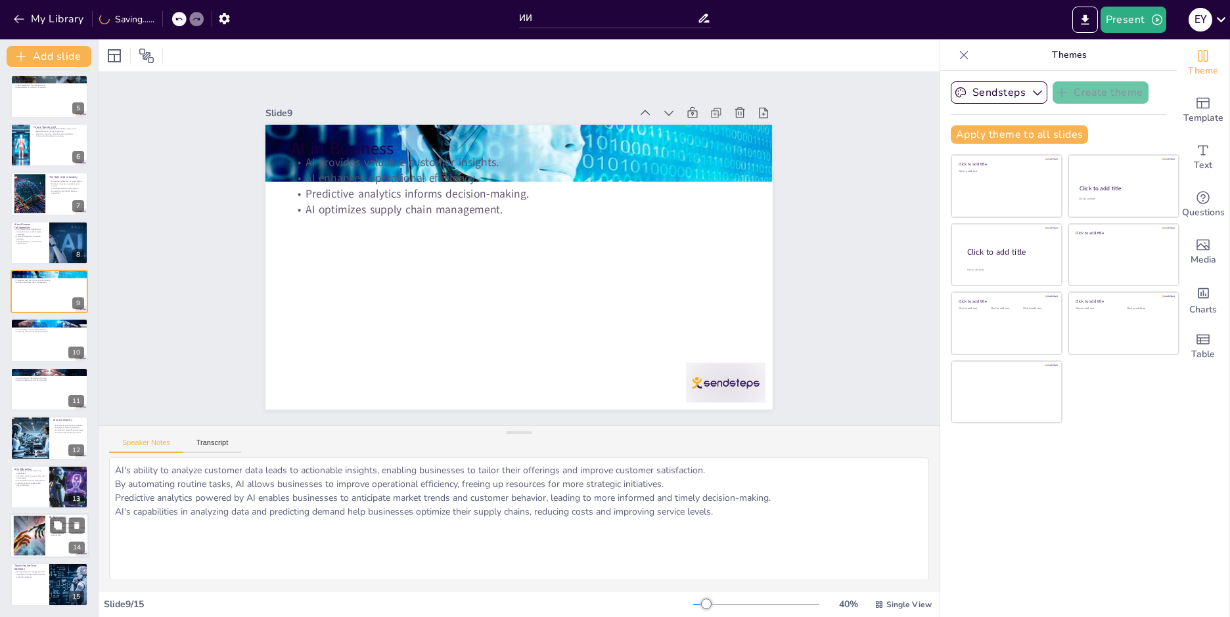
click at [44, 535] on div at bounding box center [30, 536] width 76 height 40
type textarea "Developing comprehensive policies for AI governance is crucial to ensure that A…"
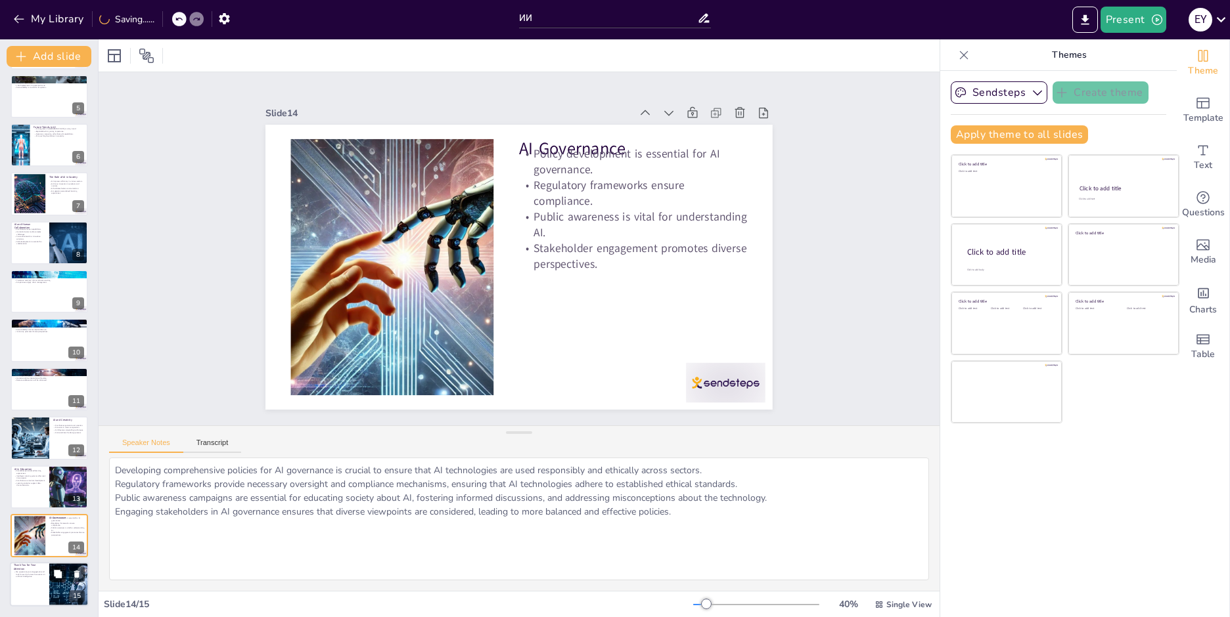
click at [52, 573] on button at bounding box center [58, 575] width 16 height 16
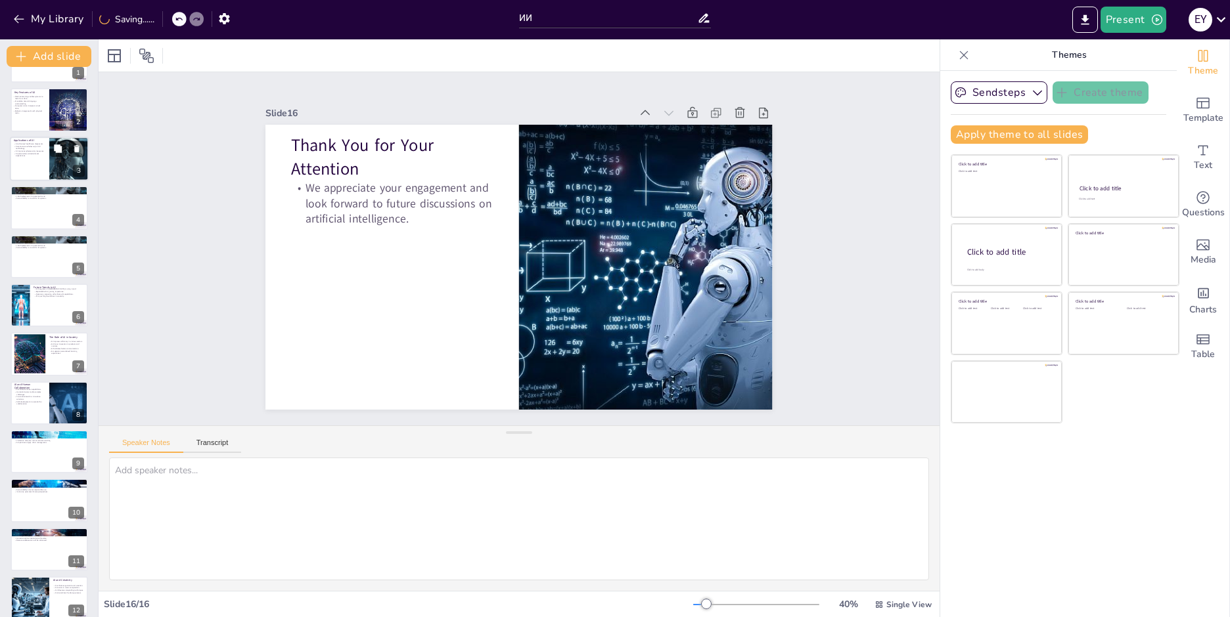
scroll to position [0, 0]
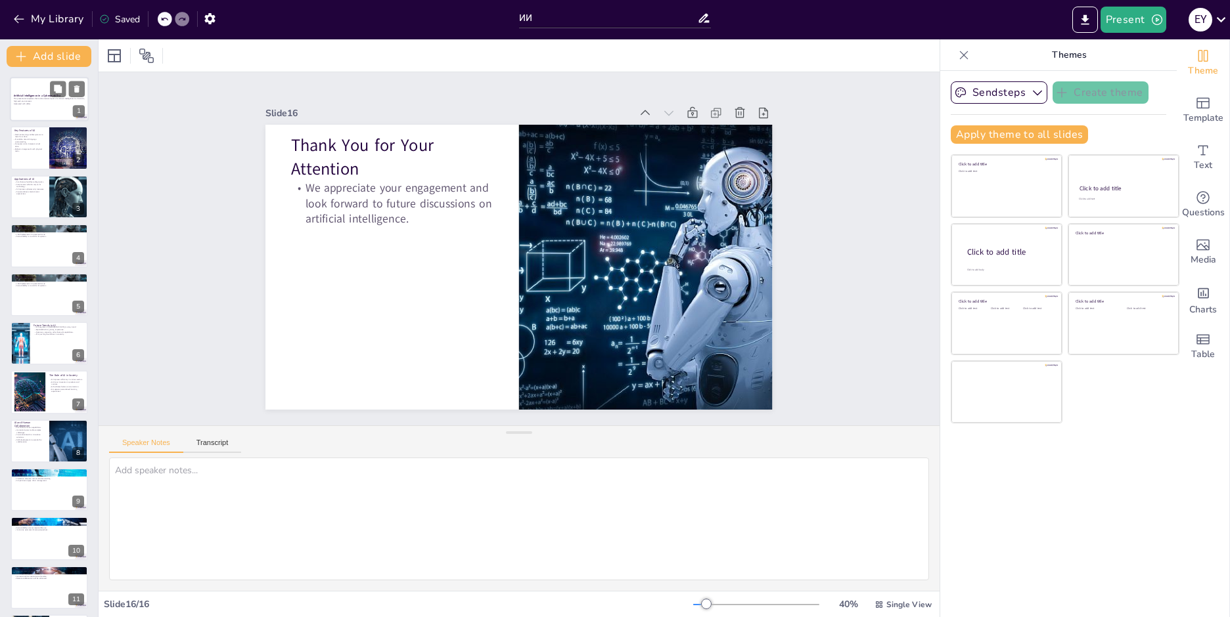
click at [61, 99] on p "This presentation explores the transformative impact of artificial intelligence…" at bounding box center [49, 100] width 71 height 5
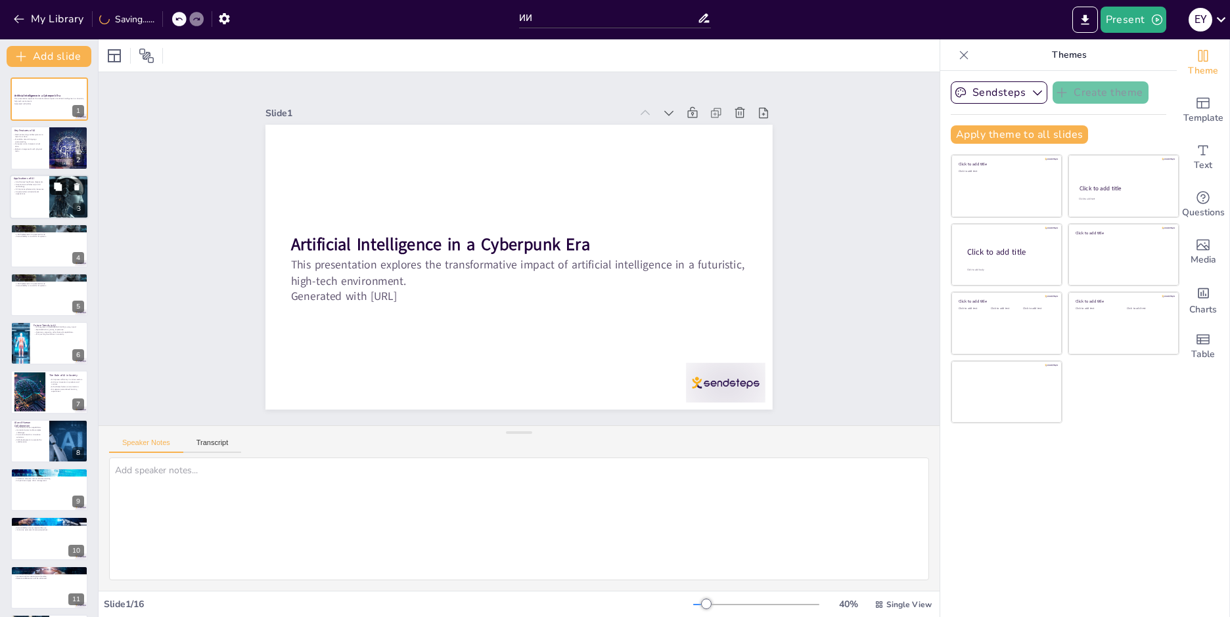
click at [56, 189] on icon at bounding box center [58, 187] width 8 height 8
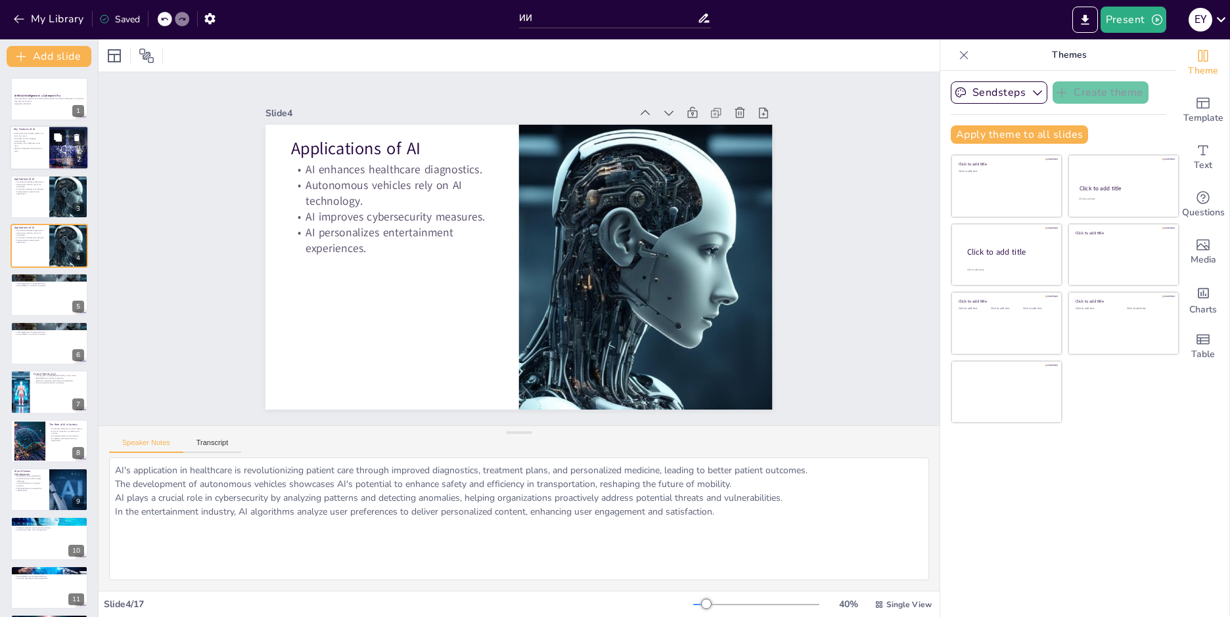
click at [57, 141] on icon at bounding box center [58, 138] width 8 height 8
type textarea "Machine learning is a foundational aspect of AI, allowing systems to adapt and …"
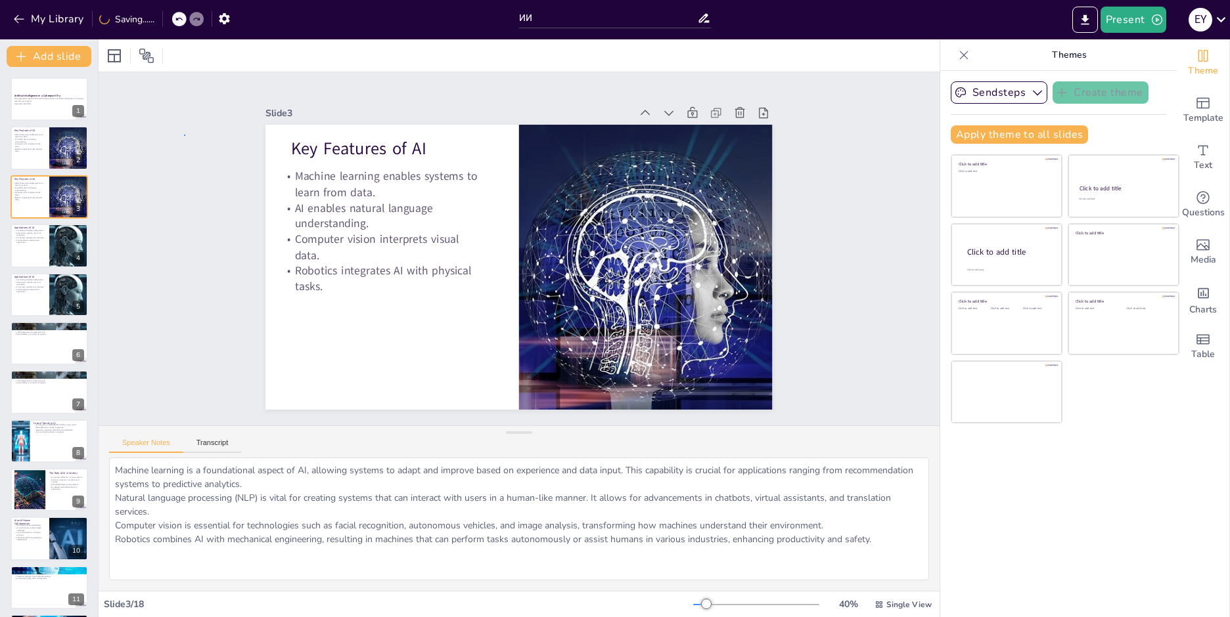
drag, startPoint x: 184, startPoint y: 135, endPoint x: 135, endPoint y: 63, distance: 86.9
click at [231, 438] on div "Speaker Notes Transcript" at bounding box center [175, 444] width 132 height 17
click at [214, 442] on button "Transcript" at bounding box center [212, 446] width 58 height 14
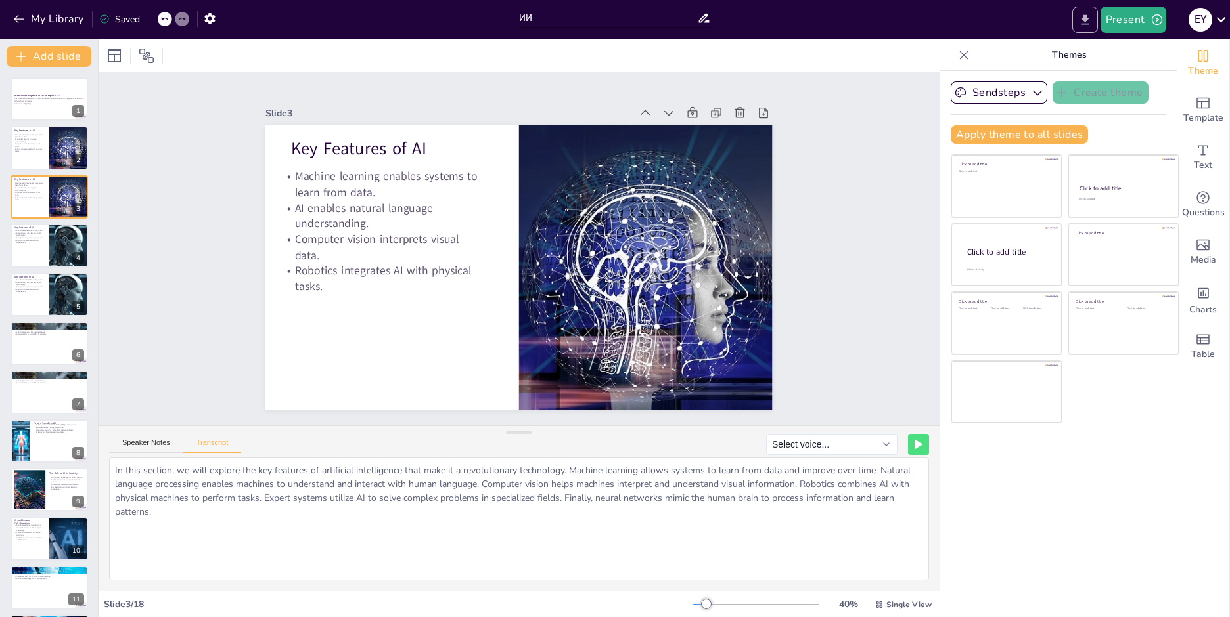
click at [1090, 13] on icon "Export to PowerPoint" at bounding box center [1085, 20] width 14 height 14
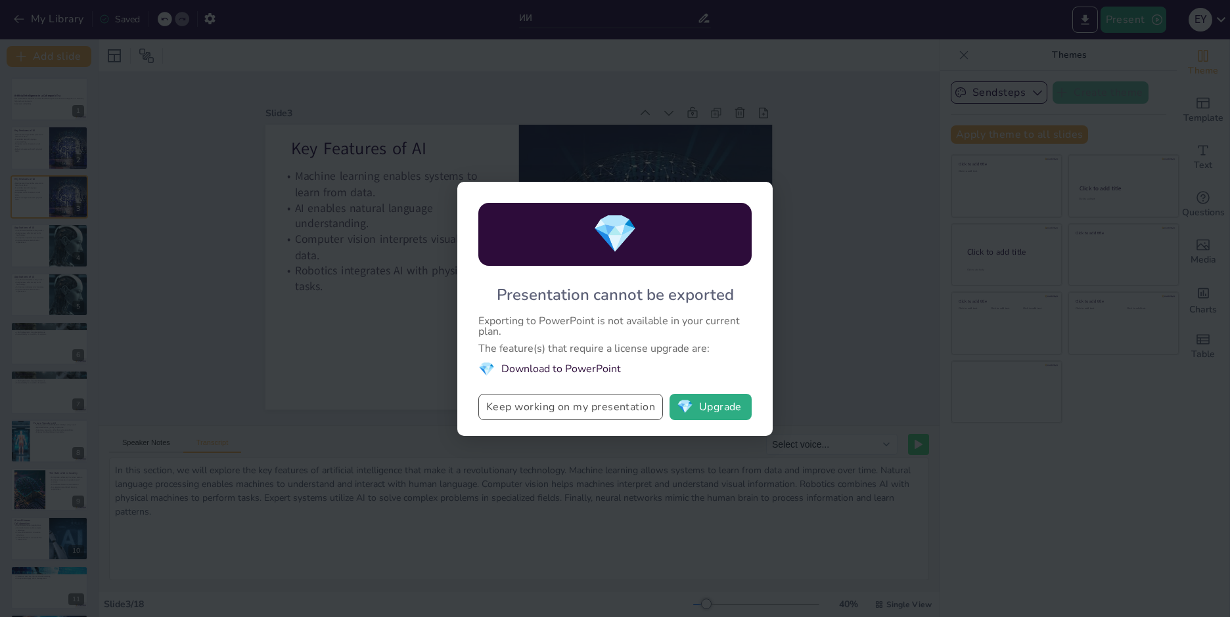
click at [610, 415] on button "Keep working on my presentation" at bounding box center [570, 407] width 185 height 26
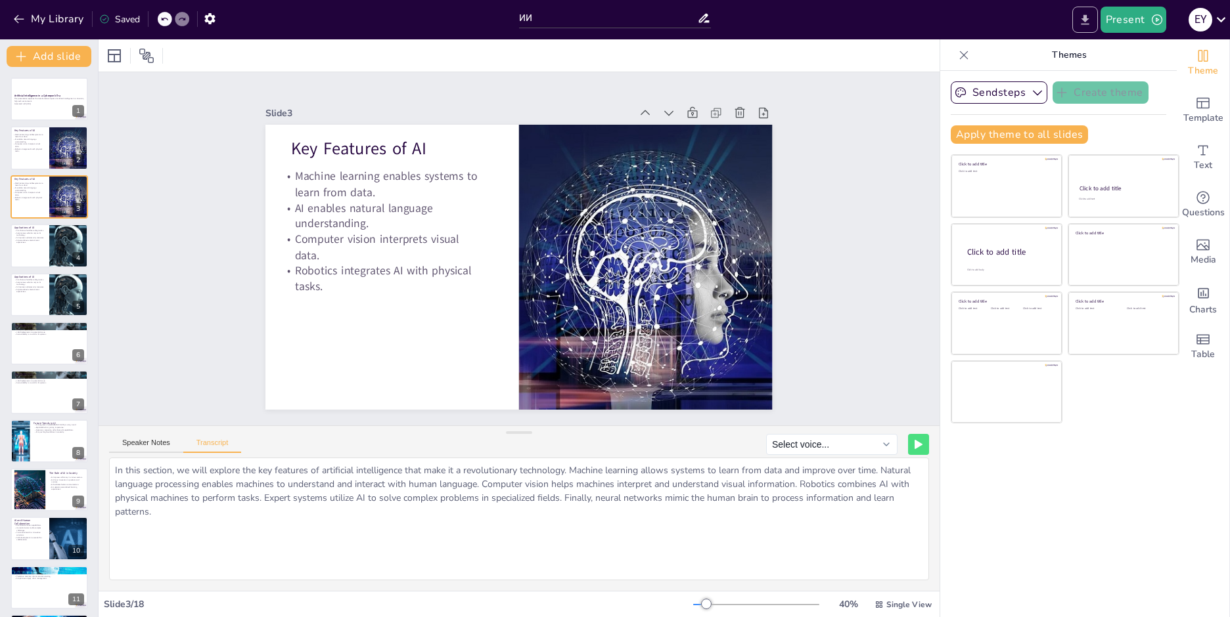
click at [1078, 22] on icon "Export to PowerPoint" at bounding box center [1085, 20] width 14 height 14
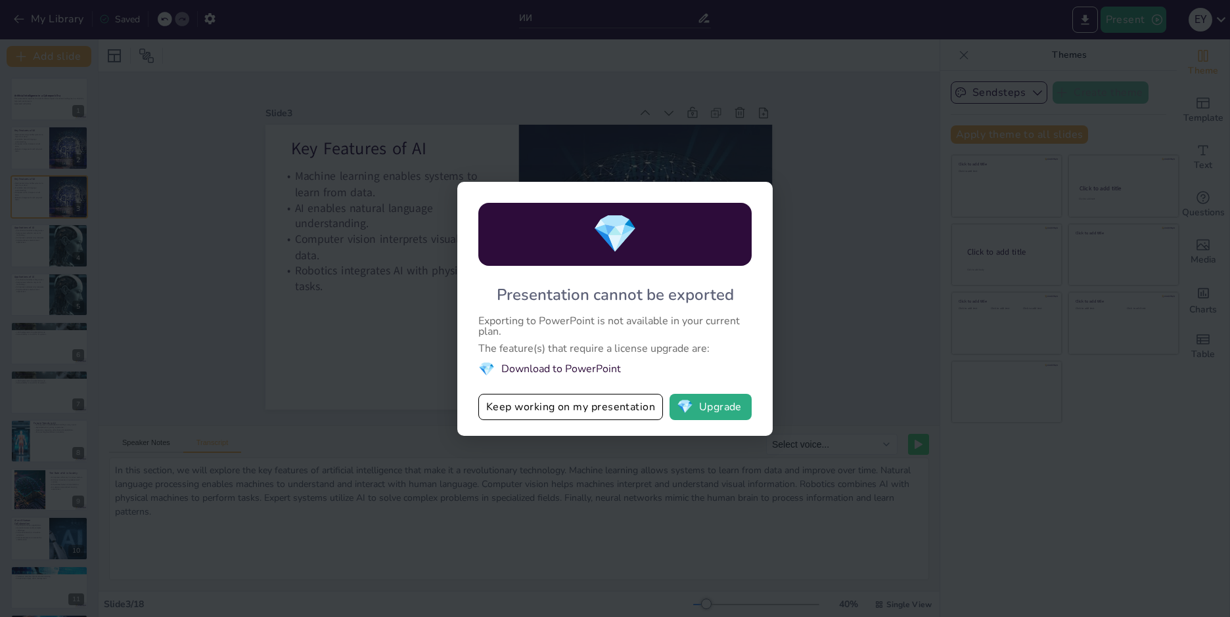
click at [754, 129] on div "💎 Presentation cannot be exported Exporting to PowerPoint is not available in y…" at bounding box center [615, 308] width 1230 height 617
click at [615, 405] on button "Keep working on my presentation" at bounding box center [570, 407] width 185 height 26
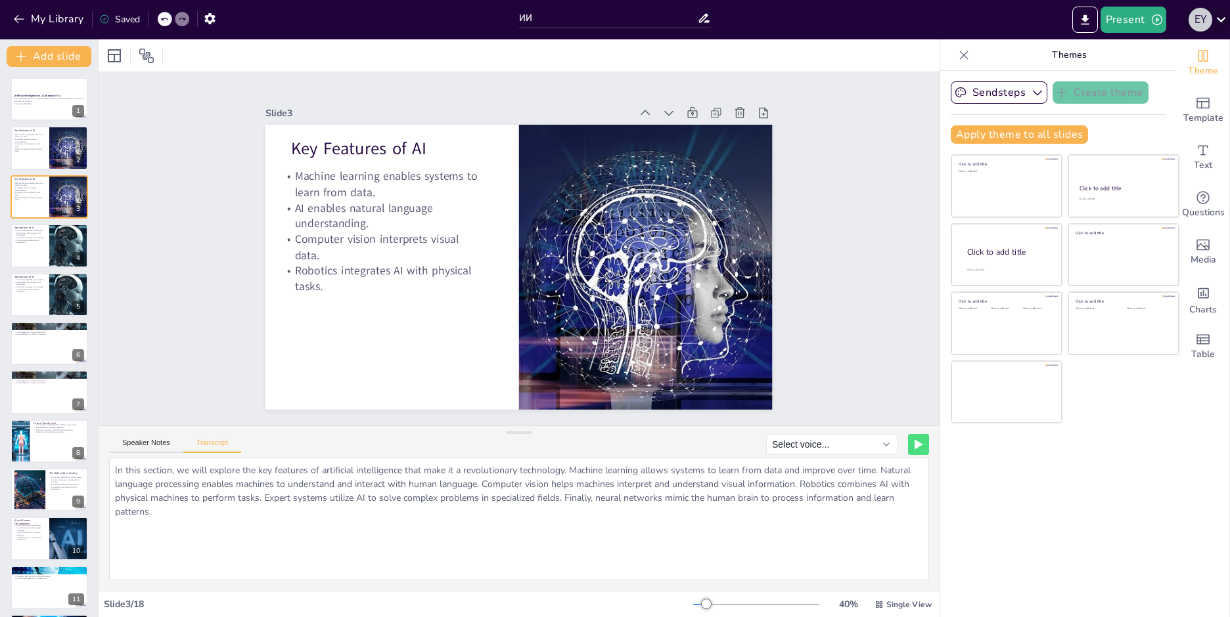
click at [1199, 21] on div "E Y" at bounding box center [1200, 20] width 24 height 24
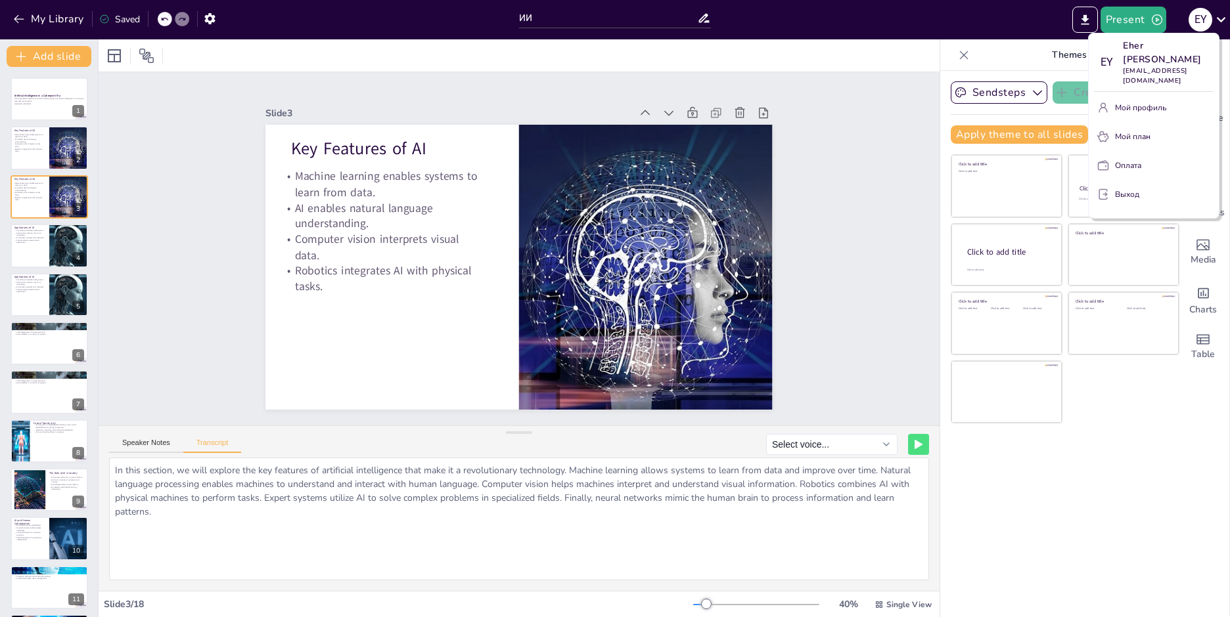
click at [1143, 91] on hr at bounding box center [1154, 91] width 120 height 1
click at [1137, 102] on ya-tr-span "Мой профиль" at bounding box center [1140, 107] width 51 height 11
